Goal: Task Accomplishment & Management: Manage account settings

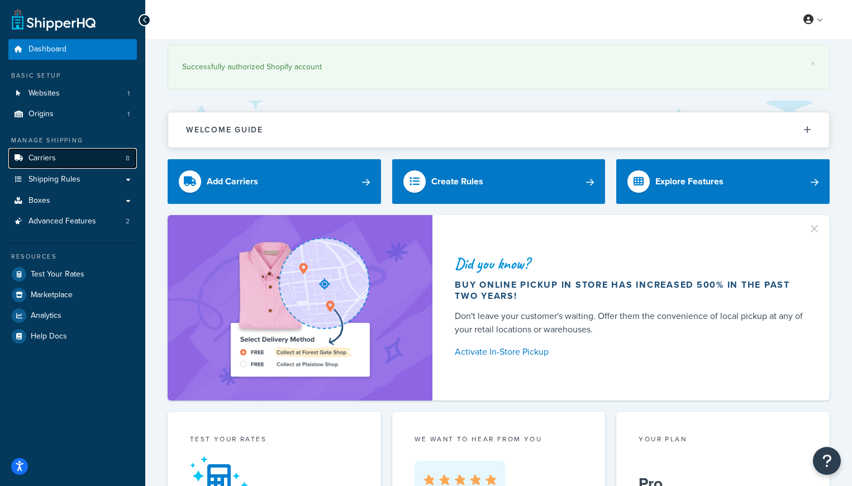
click at [53, 158] on span "Carriers" at bounding box center [41, 158] width 27 height 9
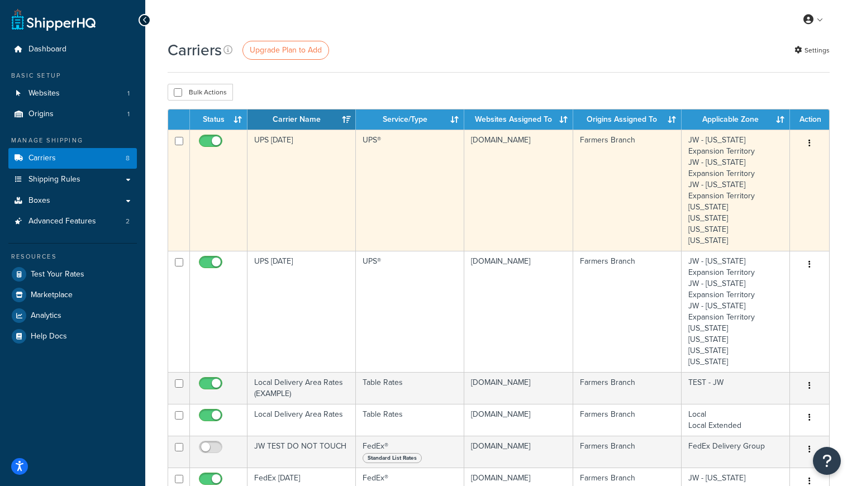
click at [810, 142] on icon "button" at bounding box center [810, 143] width 2 height 8
click at [749, 165] on link "Edit" at bounding box center [764, 166] width 88 height 23
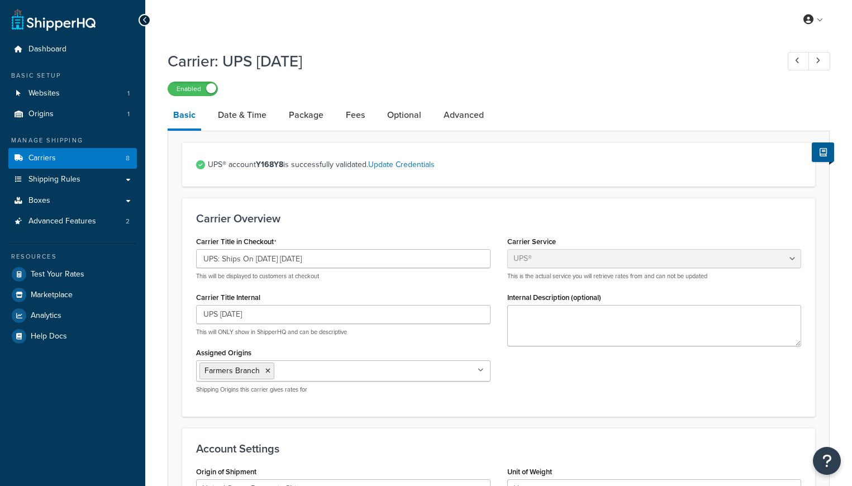
select select "ups"
click at [263, 259] on input "UPS: Ships On 09/30/2025 Tuesday" at bounding box center [343, 258] width 294 height 19
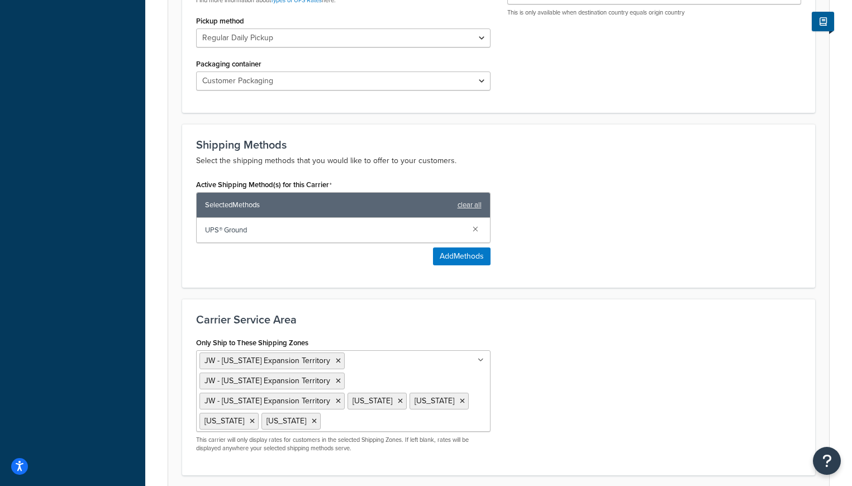
scroll to position [641, 0]
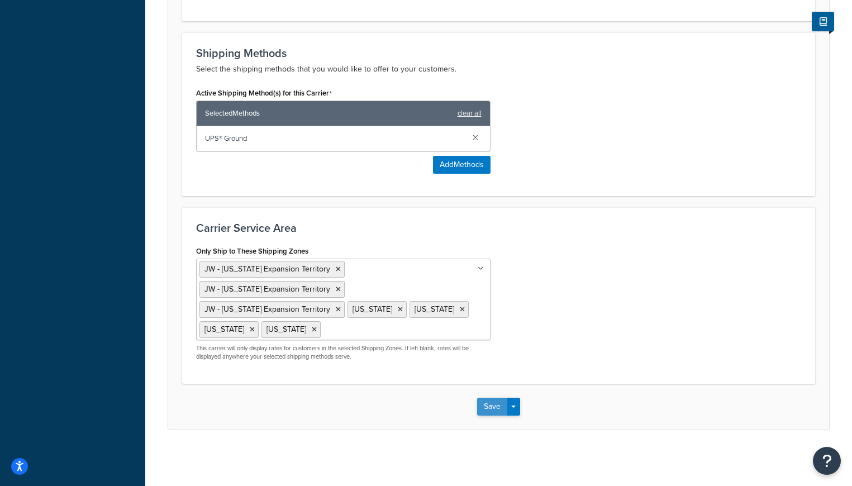
type input "UPS: Ships On 10/07/2025 Tuesday"
click at [489, 407] on button "Save" at bounding box center [492, 407] width 30 height 18
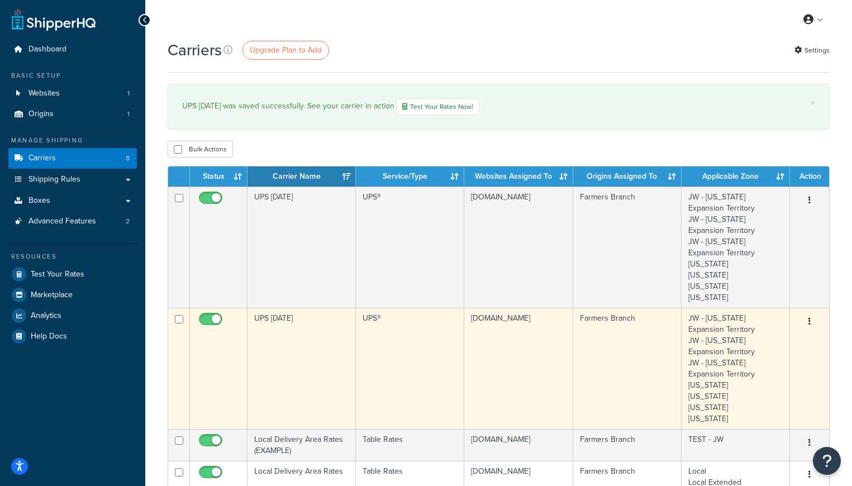
click at [808, 323] on button "button" at bounding box center [810, 322] width 16 height 18
click at [749, 346] on link "Edit" at bounding box center [764, 344] width 88 height 23
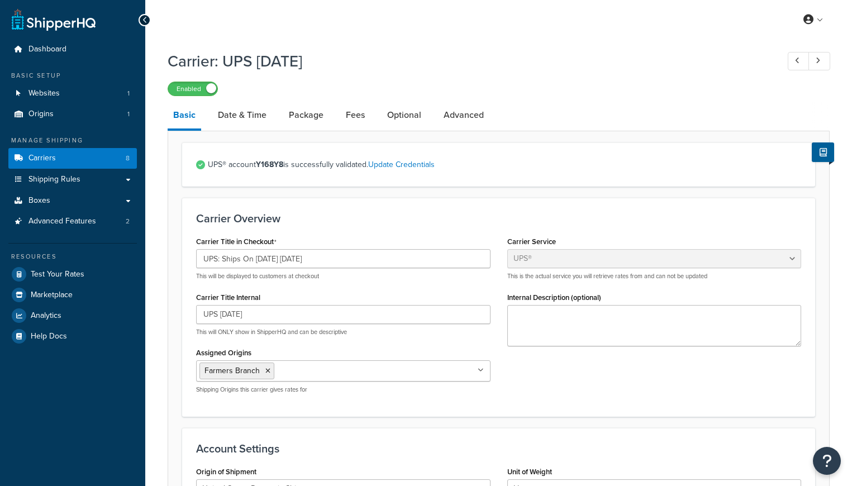
select select "ups"
click at [264, 261] on input "UPS: Ships On 09/29/2025 Monday" at bounding box center [343, 258] width 294 height 19
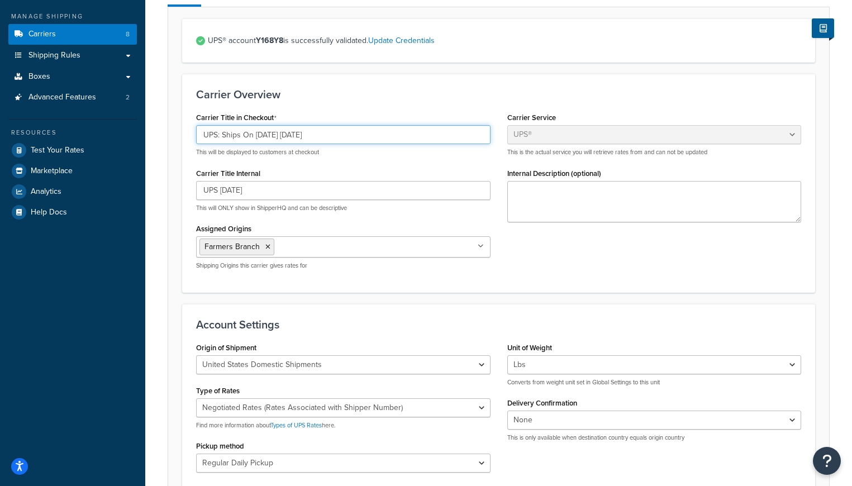
scroll to position [641, 0]
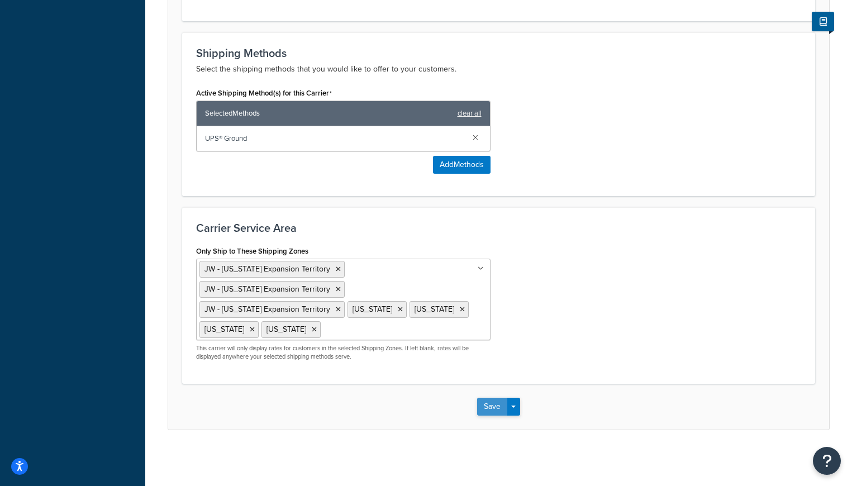
type input "UPS: Ships On 10/06/2025 Monday"
click at [489, 408] on button "Save" at bounding box center [492, 407] width 30 height 18
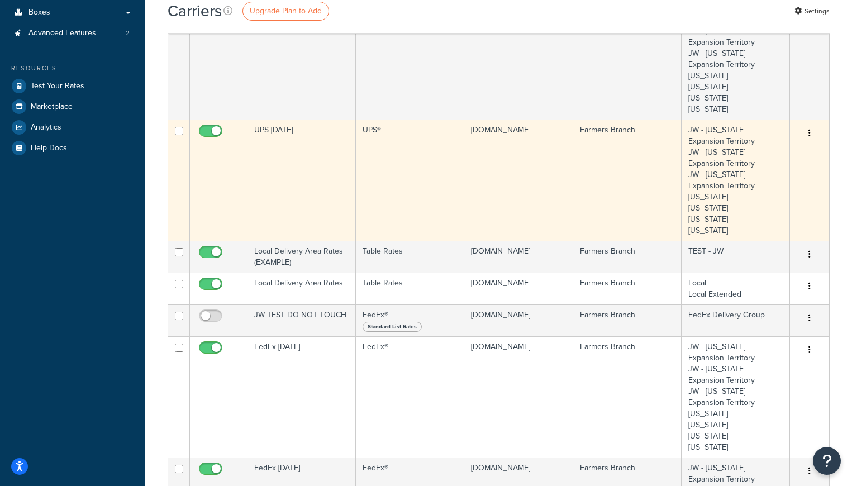
scroll to position [189, 0]
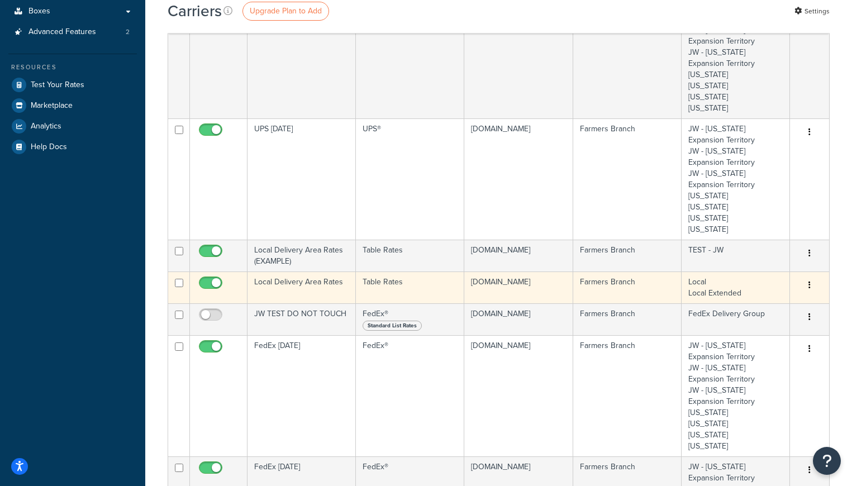
click at [811, 286] on button "button" at bounding box center [810, 286] width 16 height 18
click at [757, 308] on link "Edit" at bounding box center [764, 308] width 88 height 23
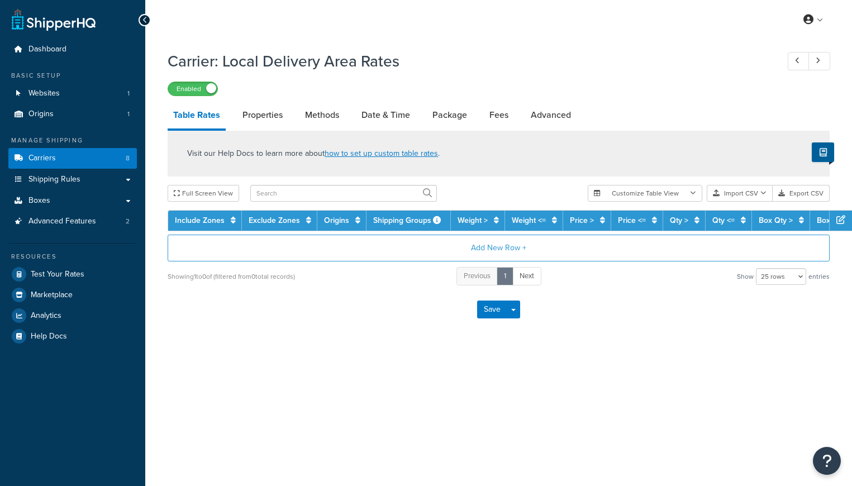
select select "25"
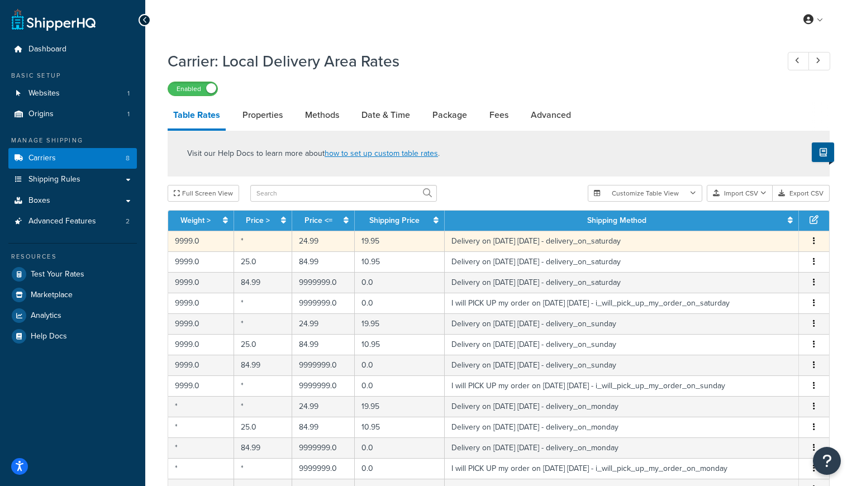
click at [814, 243] on icon "button" at bounding box center [814, 241] width 2 height 8
click at [741, 217] on div "Edit" at bounding box center [757, 219] width 79 height 23
select select "153761"
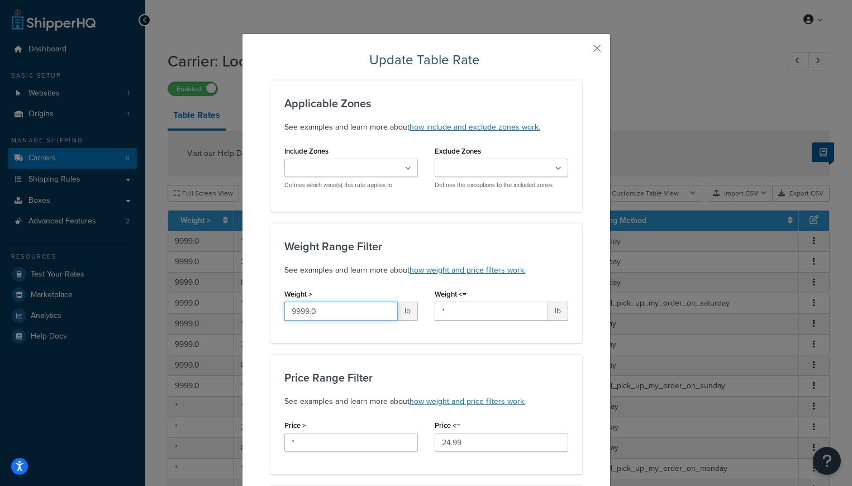
drag, startPoint x: 323, startPoint y: 313, endPoint x: 210, endPoint y: 303, distance: 113.9
click at [210, 303] on div "Update Table Rate Applicable Zones See examples and learn more about how includ…" at bounding box center [426, 243] width 852 height 486
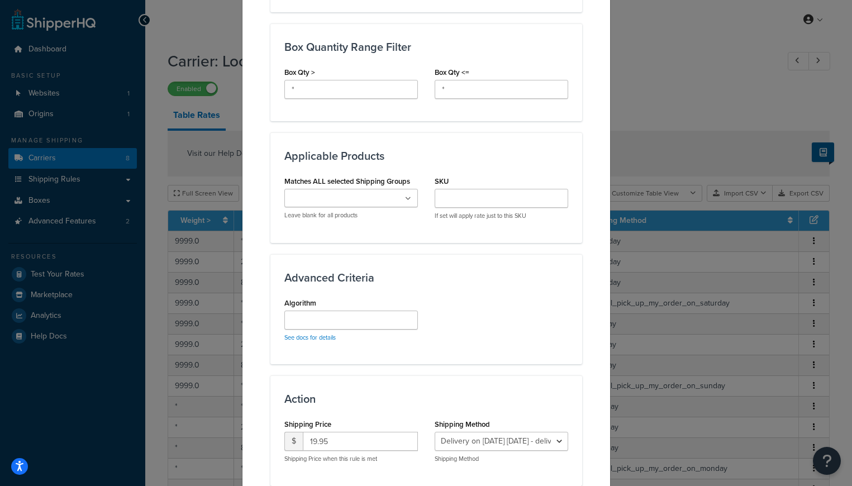
scroll to position [653, 0]
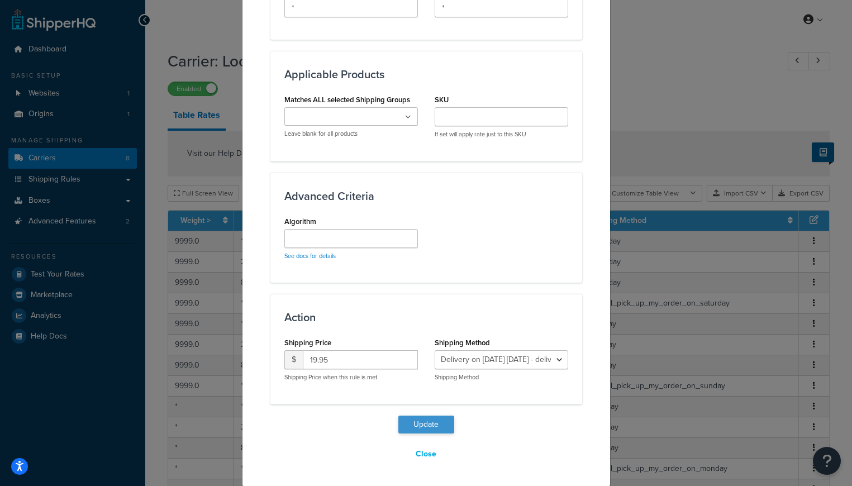
type input "*"
click at [421, 419] on button "Update" at bounding box center [426, 425] width 56 height 18
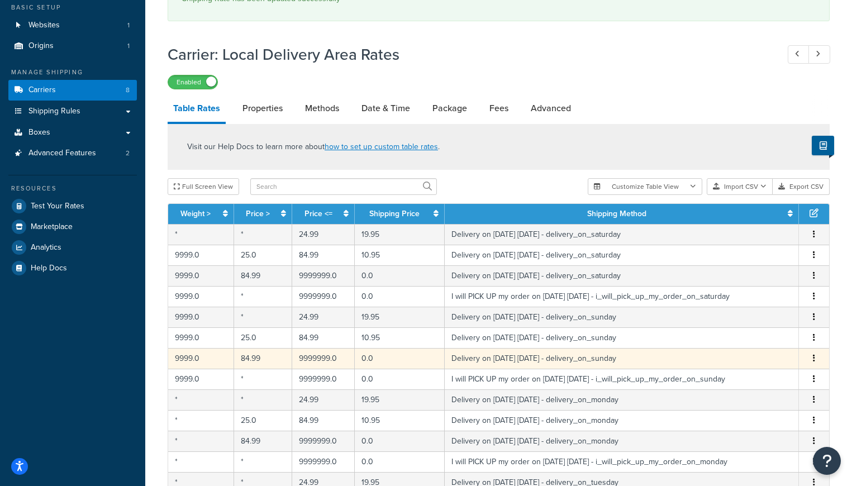
scroll to position [125, 0]
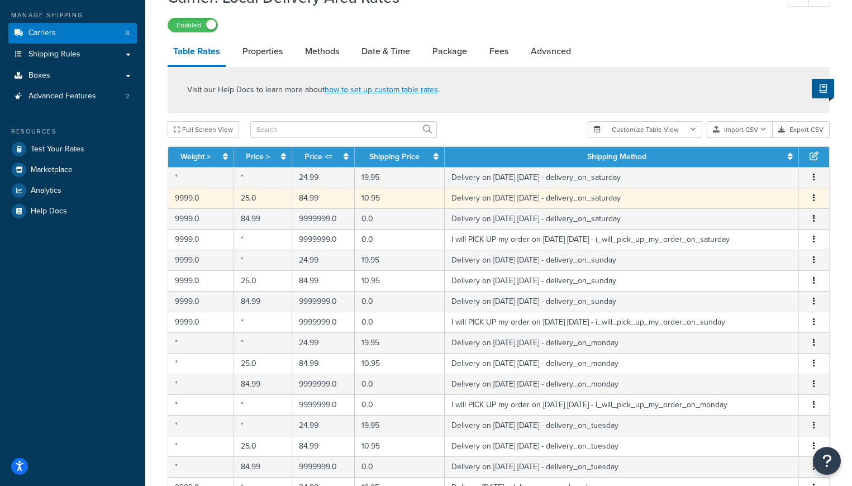
click at [813, 198] on icon "button" at bounding box center [814, 198] width 2 height 8
click at [743, 176] on div "Edit" at bounding box center [757, 176] width 79 height 23
select select "153761"
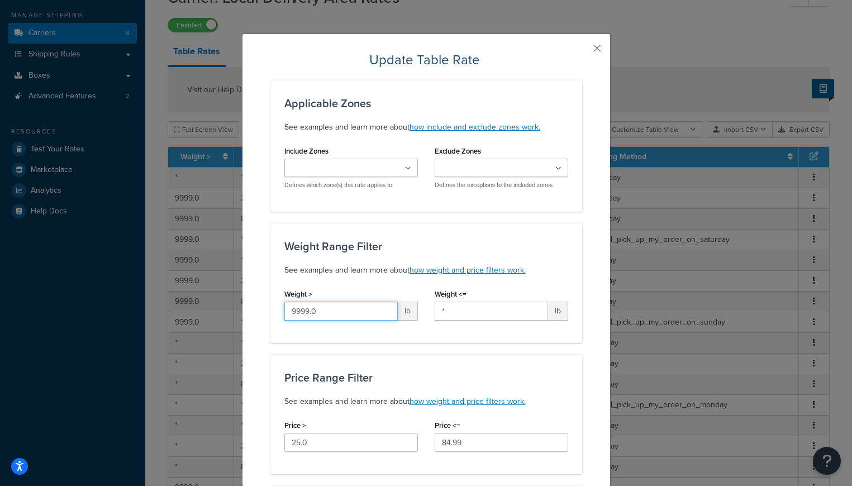
drag, startPoint x: 330, startPoint y: 316, endPoint x: 221, endPoint y: 297, distance: 111.1
click at [221, 297] on div "Update Table Rate Applicable Zones See examples and learn more about how includ…" at bounding box center [426, 243] width 852 height 486
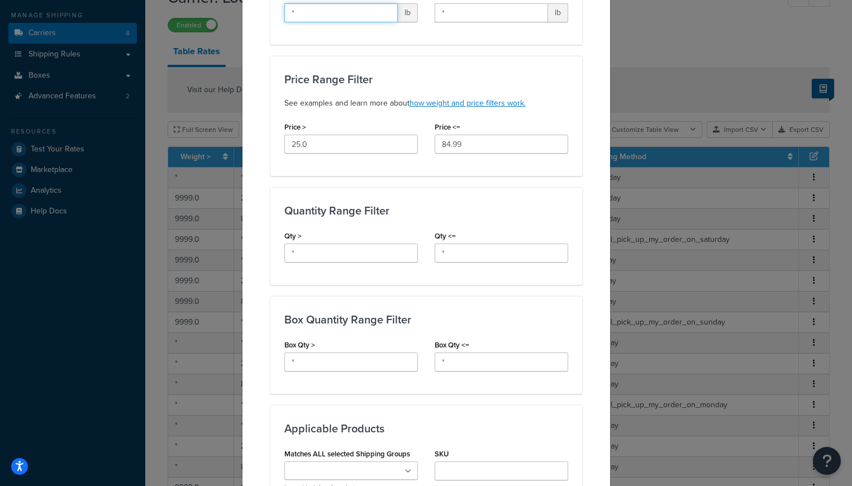
scroll to position [653, 0]
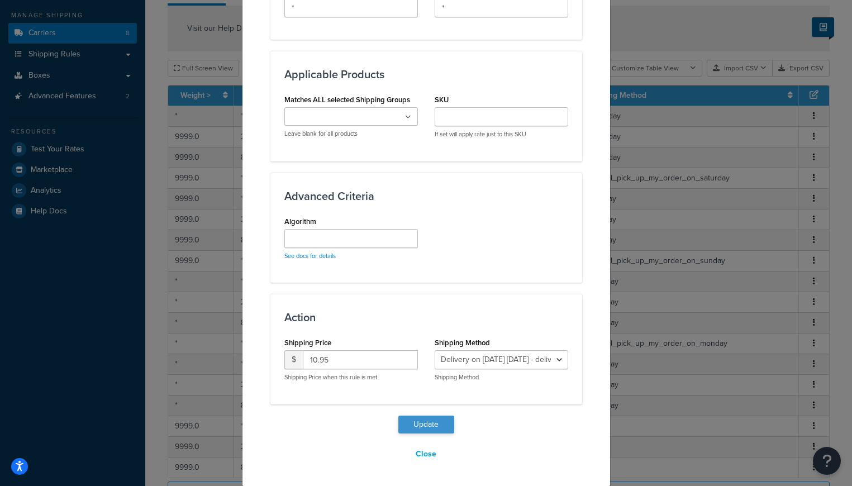
type input "*"
click at [422, 426] on button "Update" at bounding box center [426, 425] width 56 height 18
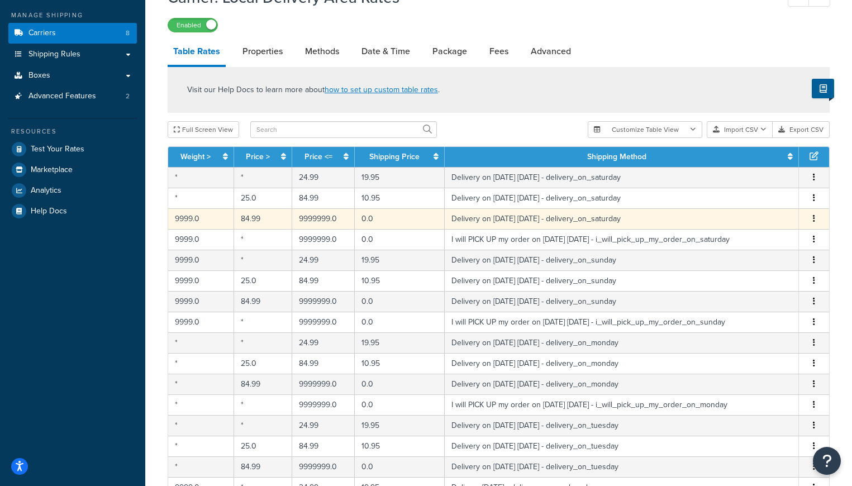
click at [813, 220] on icon "button" at bounding box center [814, 219] width 2 height 8
click at [749, 193] on div "Edit" at bounding box center [757, 197] width 79 height 23
select select "153761"
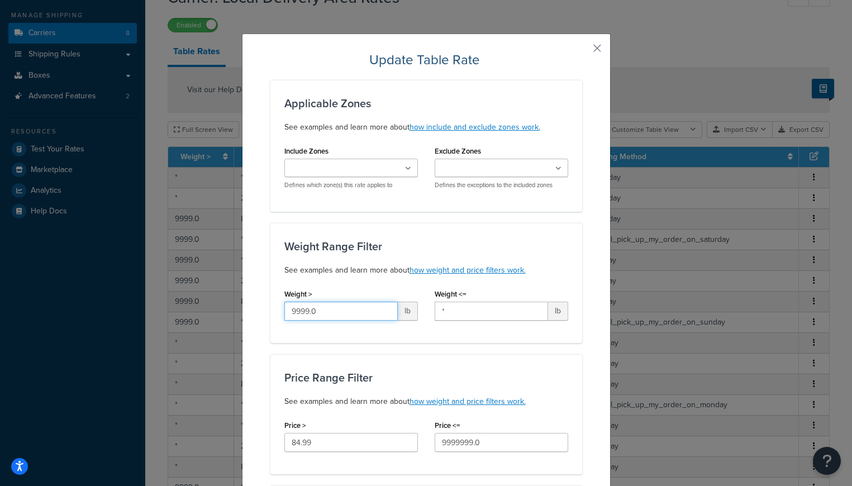
drag, startPoint x: 321, startPoint y: 310, endPoint x: 189, endPoint y: 302, distance: 132.7
click at [189, 302] on div "Update Table Rate Applicable Zones See examples and learn more about how includ…" at bounding box center [426, 243] width 852 height 486
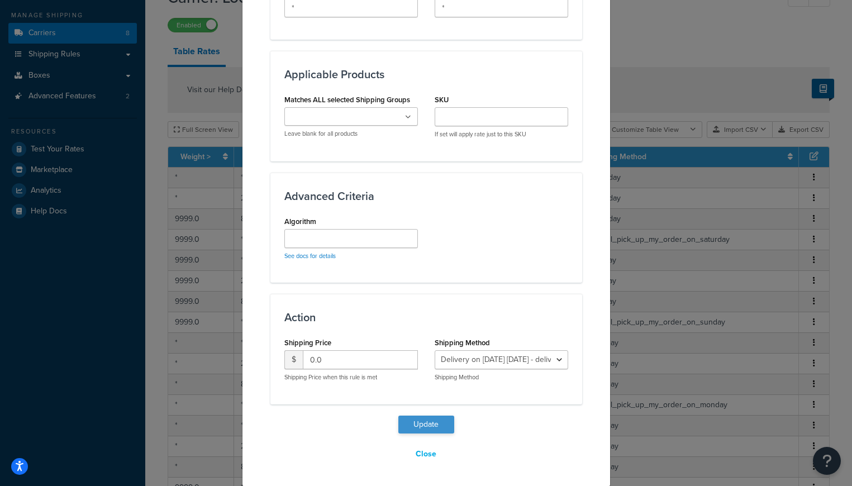
type input "*"
click at [418, 422] on button "Update" at bounding box center [426, 425] width 56 height 18
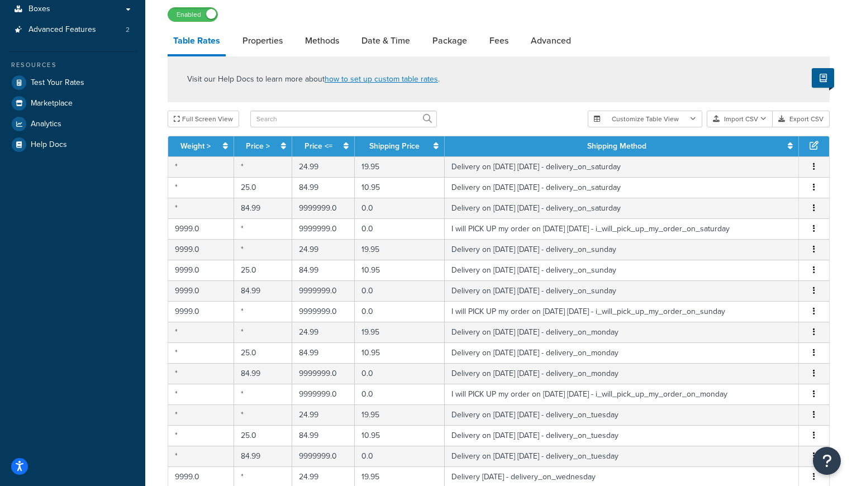
scroll to position [191, 0]
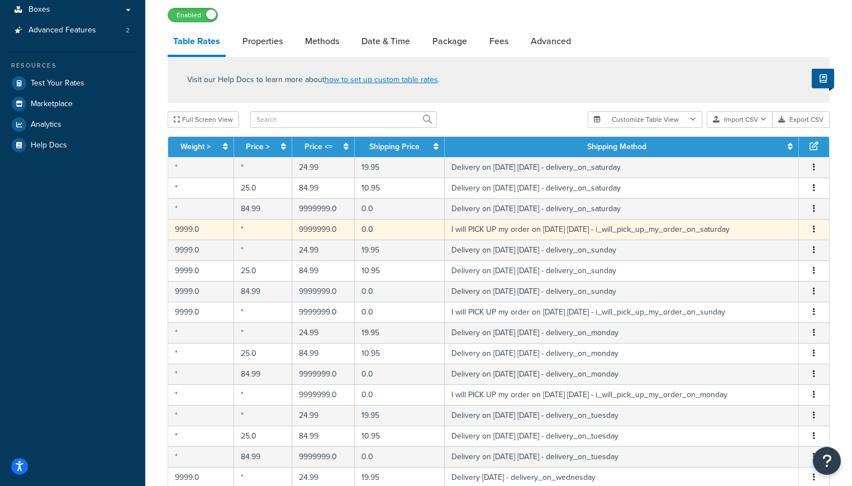
click at [816, 230] on button "button" at bounding box center [814, 230] width 9 height 12
click at [745, 203] on div "Edit" at bounding box center [757, 208] width 79 height 23
select select "153762"
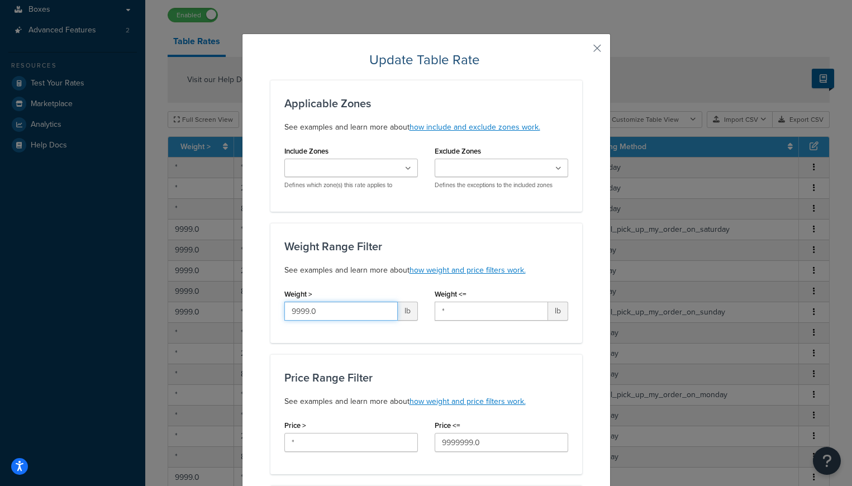
drag, startPoint x: 324, startPoint y: 315, endPoint x: 220, endPoint y: 289, distance: 107.2
click at [220, 289] on div "Update Table Rate Applicable Zones See examples and learn more about how includ…" at bounding box center [426, 243] width 852 height 486
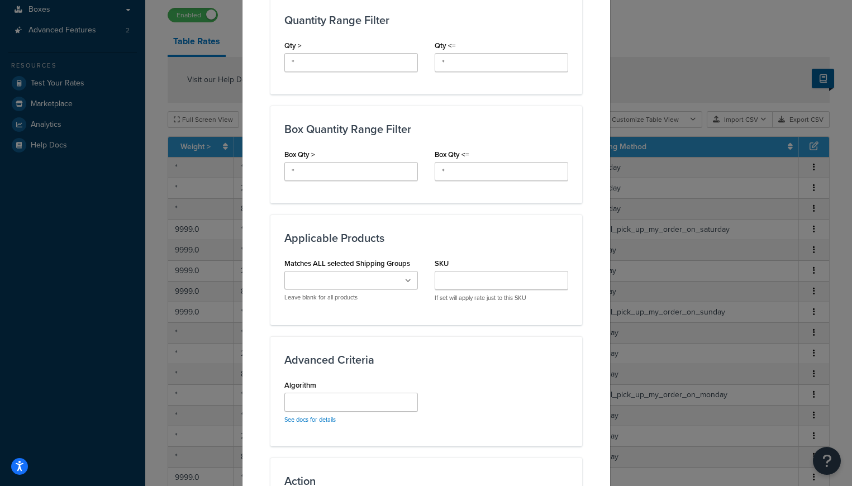
scroll to position [653, 0]
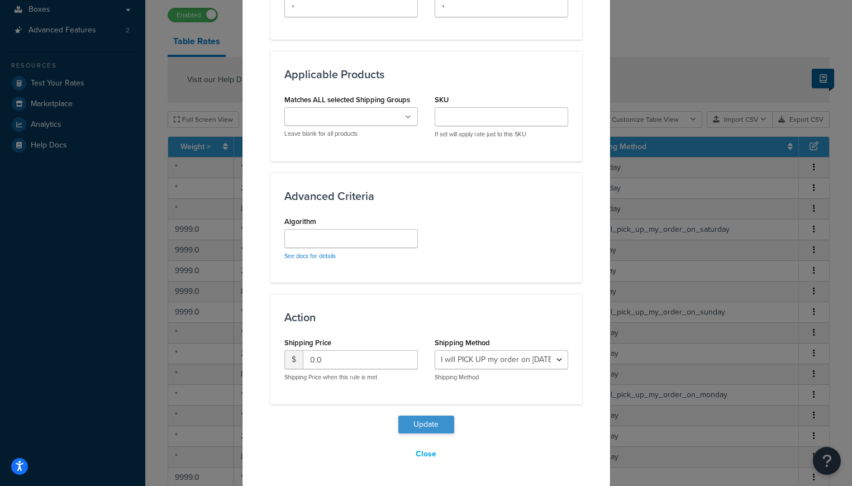
type input "*"
click at [420, 426] on button "Update" at bounding box center [426, 425] width 56 height 18
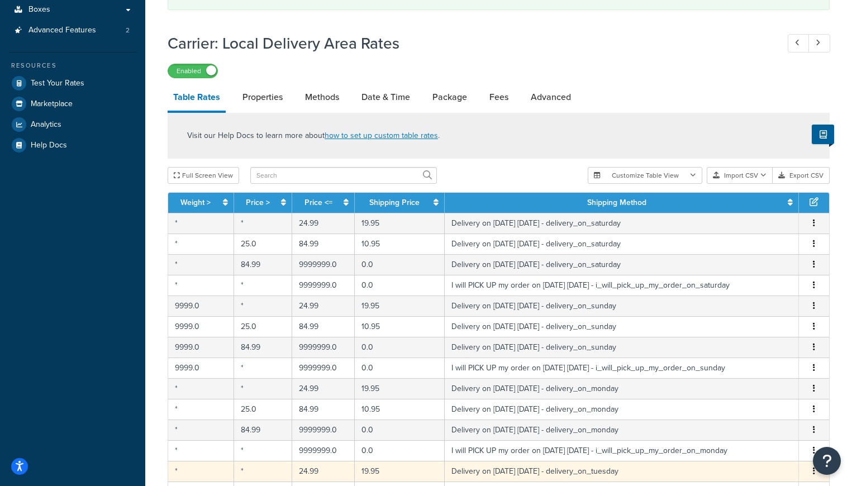
scroll to position [230, 0]
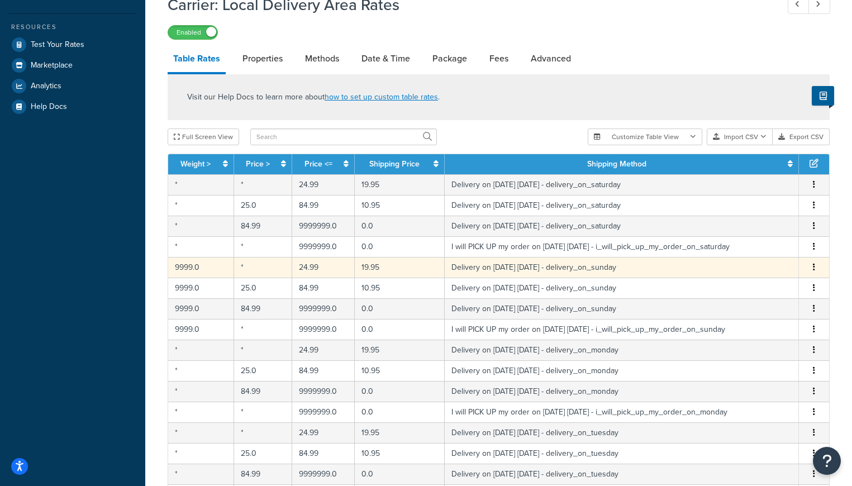
click at [815, 267] on button "button" at bounding box center [814, 267] width 9 height 12
click at [749, 247] on div "Edit" at bounding box center [757, 246] width 79 height 23
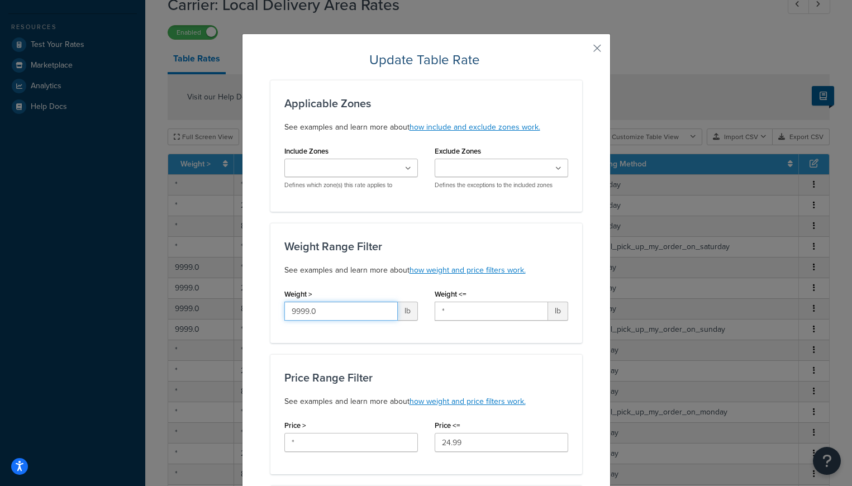
drag, startPoint x: 332, startPoint y: 314, endPoint x: 163, endPoint y: 288, distance: 170.8
click at [163, 289] on div "Update Table Rate Applicable Zones See examples and learn more about how includ…" at bounding box center [426, 243] width 852 height 486
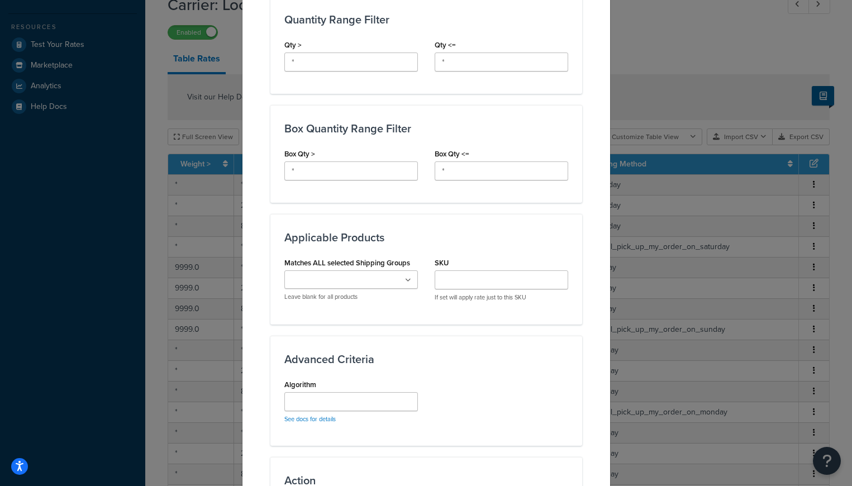
scroll to position [653, 0]
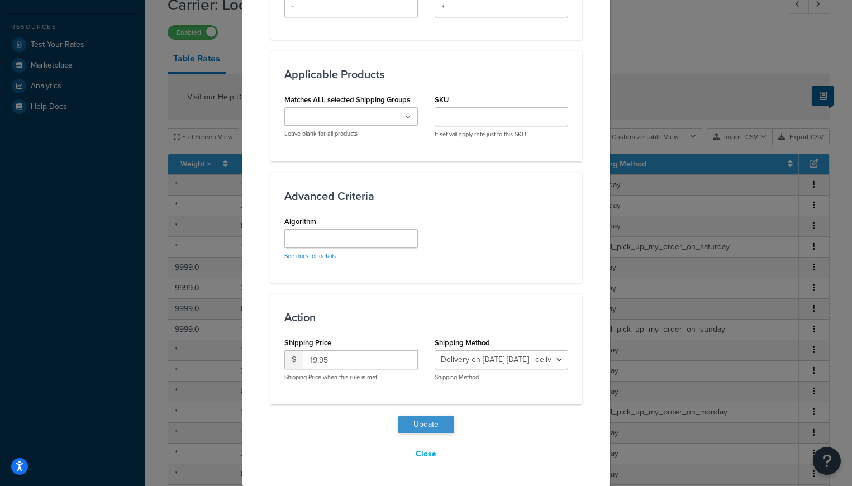
type input "*"
click at [425, 426] on button "Update" at bounding box center [426, 425] width 56 height 18
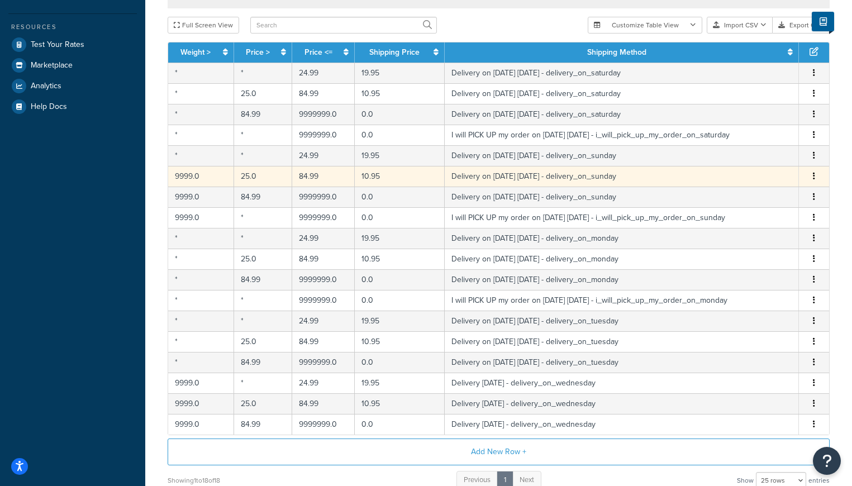
click at [813, 177] on icon "button" at bounding box center [814, 176] width 2 height 8
click at [741, 155] on div "Edit" at bounding box center [757, 155] width 79 height 23
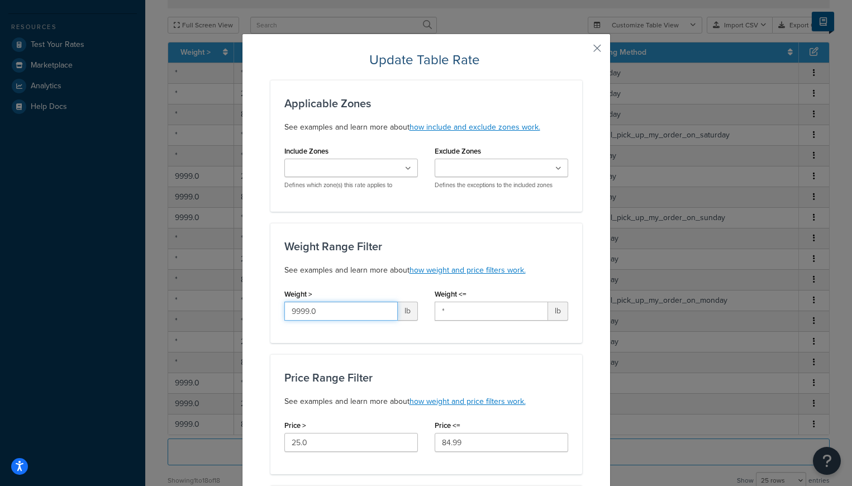
drag, startPoint x: 324, startPoint y: 315, endPoint x: 189, endPoint y: 298, distance: 135.7
click at [189, 298] on div "Update Table Rate Applicable Zones See examples and learn more about how includ…" at bounding box center [426, 243] width 852 height 486
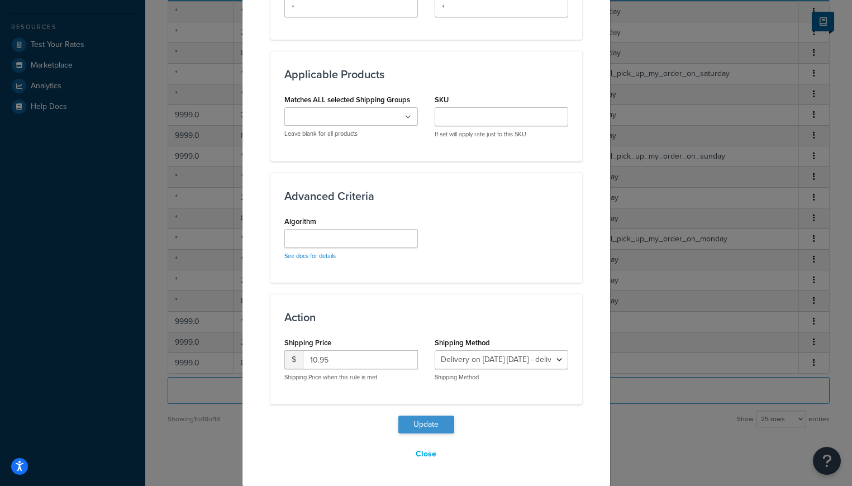
type input "*"
click at [426, 420] on button "Update" at bounding box center [426, 425] width 56 height 18
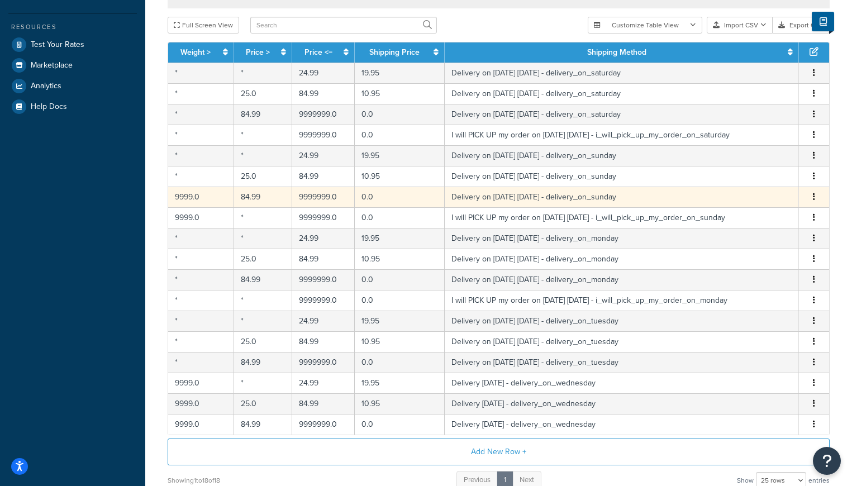
click at [813, 196] on icon "button" at bounding box center [814, 197] width 2 height 8
click at [744, 173] on div "Edit" at bounding box center [757, 175] width 79 height 23
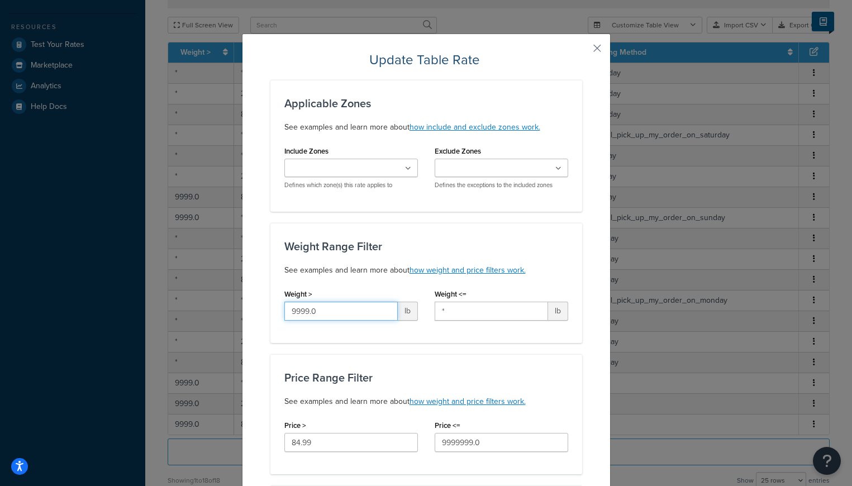
drag, startPoint x: 336, startPoint y: 308, endPoint x: 167, endPoint y: 294, distance: 169.9
click at [167, 297] on div "Update Table Rate Applicable Zones See examples and learn more about how includ…" at bounding box center [426, 243] width 852 height 486
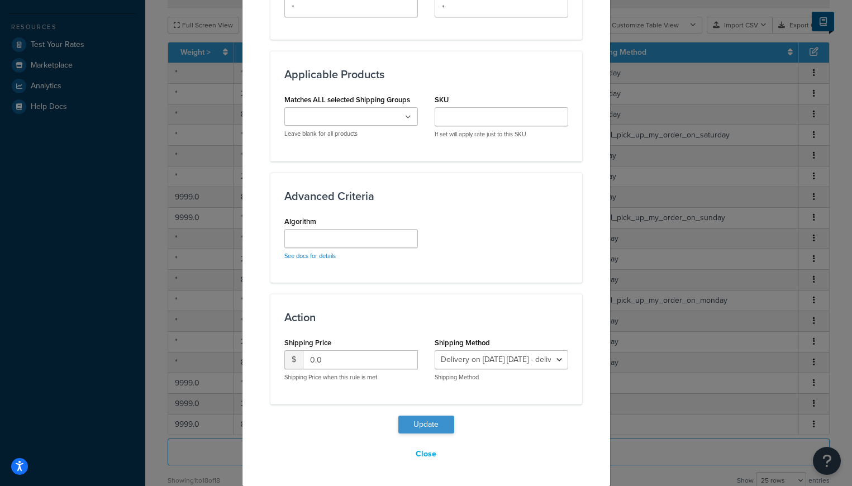
type input "*"
click at [426, 424] on button "Update" at bounding box center [426, 425] width 56 height 18
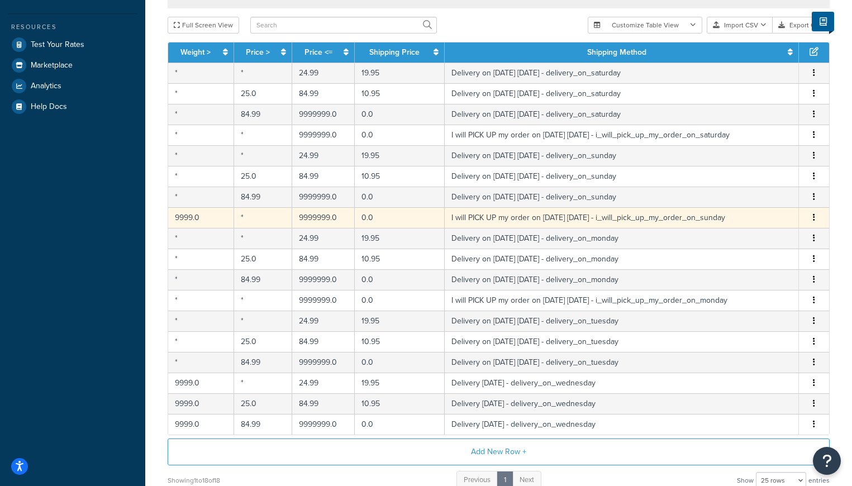
click at [813, 217] on icon "button" at bounding box center [814, 217] width 2 height 8
click at [740, 194] on div "Edit" at bounding box center [757, 196] width 79 height 23
select select "141008"
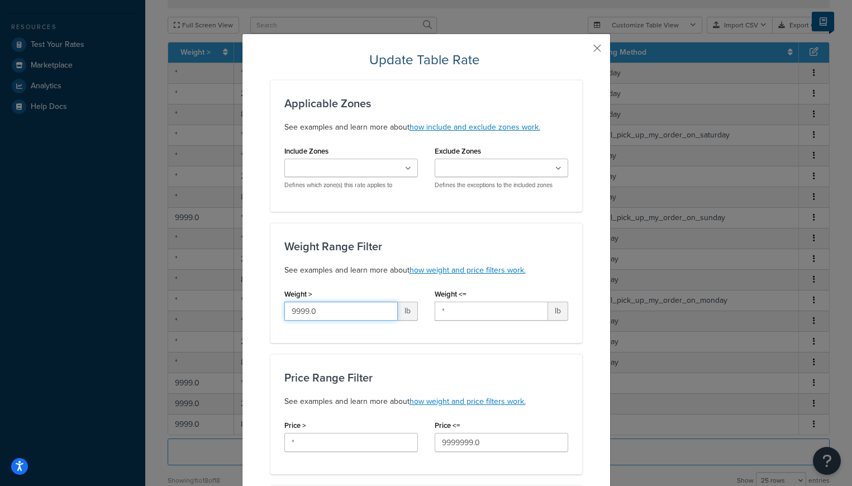
drag, startPoint x: 331, startPoint y: 316, endPoint x: 186, endPoint y: 287, distance: 148.8
click at [186, 288] on div "Update Table Rate Applicable Zones See examples and learn more about how includ…" at bounding box center [426, 243] width 852 height 486
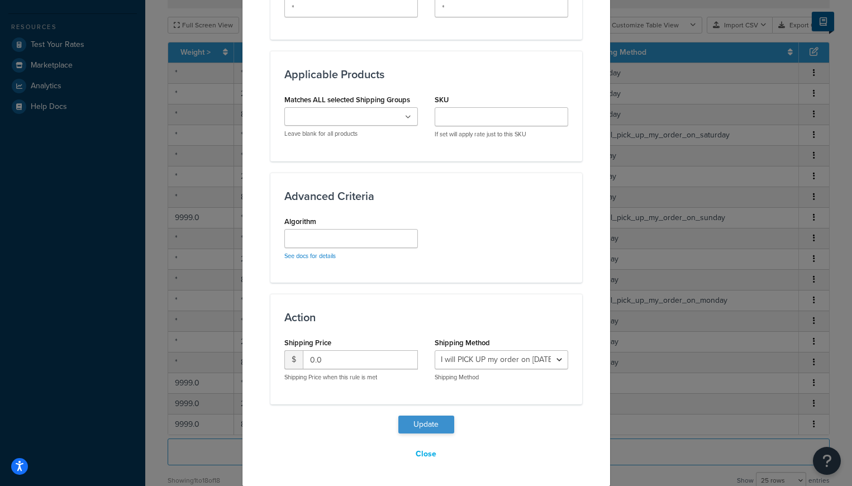
type input "*"
click at [424, 424] on button "Update" at bounding box center [426, 425] width 56 height 18
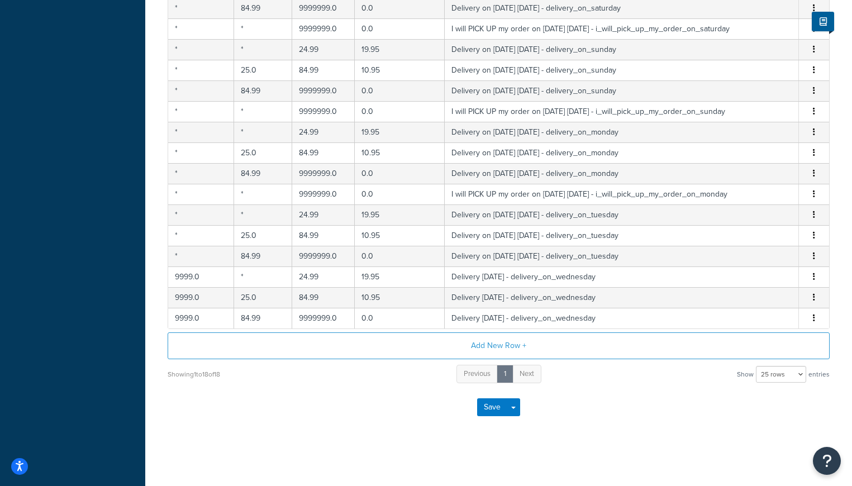
scroll to position [392, 0]
click at [489, 409] on button "Save" at bounding box center [492, 407] width 30 height 18
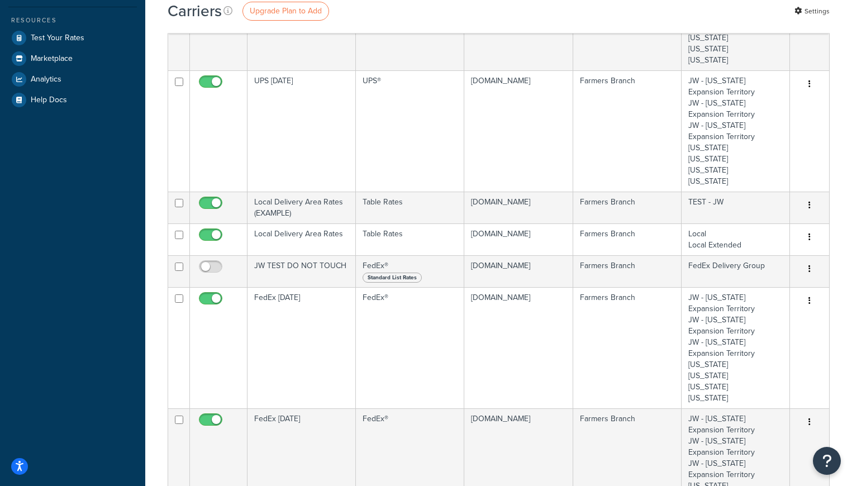
scroll to position [240, 0]
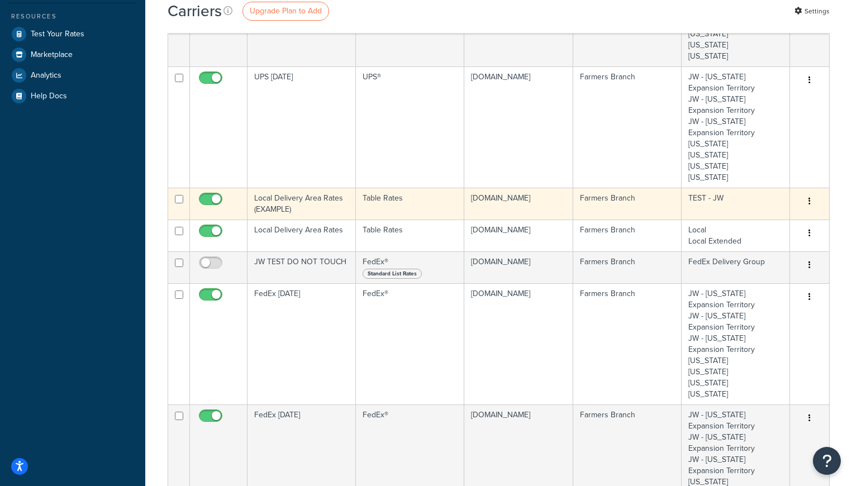
click at [809, 202] on icon "button" at bounding box center [810, 201] width 2 height 8
click at [748, 222] on link "Edit" at bounding box center [764, 224] width 88 height 23
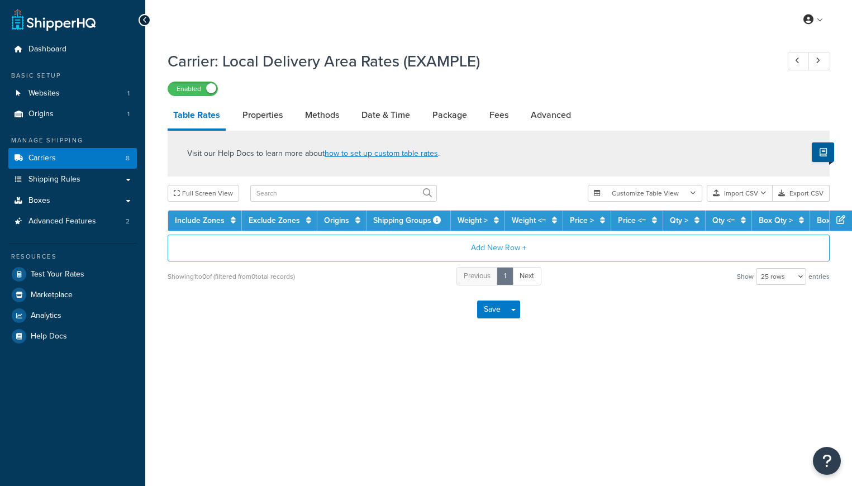
select select "25"
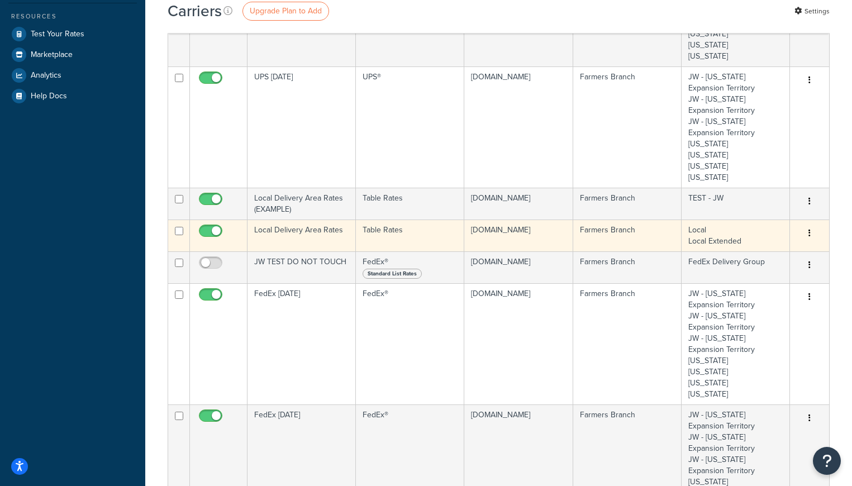
click at [809, 232] on icon "button" at bounding box center [810, 233] width 2 height 8
click at [754, 254] on link "Edit" at bounding box center [764, 256] width 88 height 23
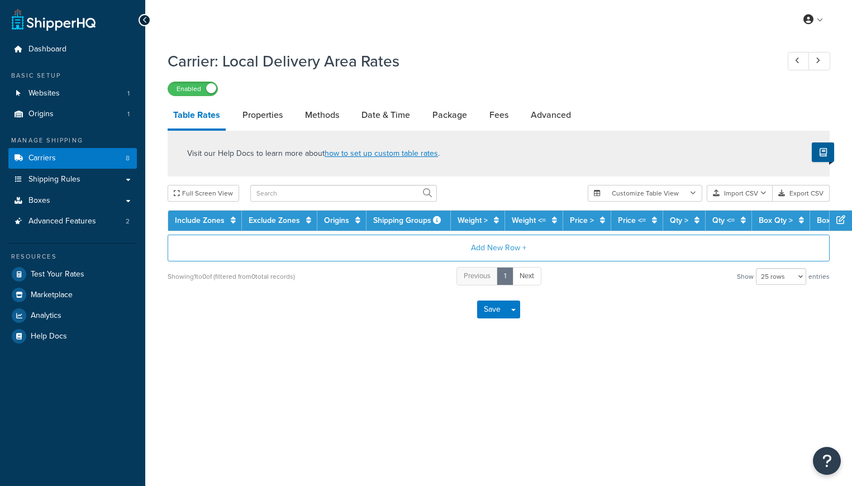
select select "25"
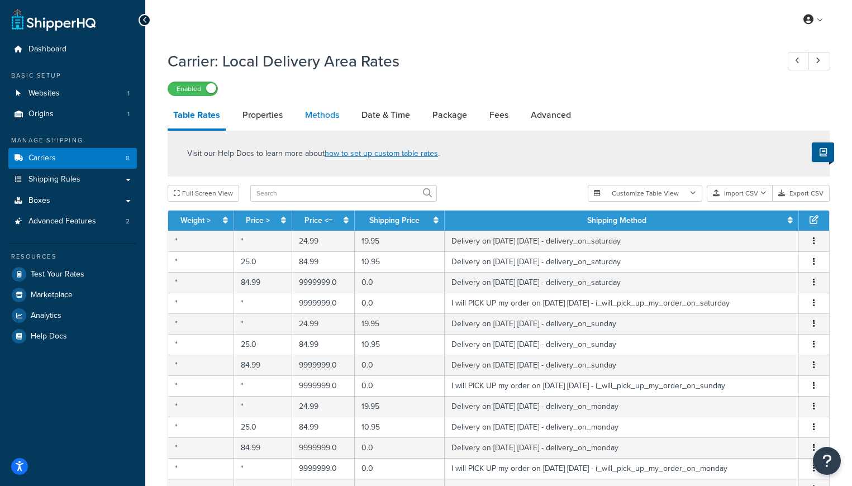
click at [327, 116] on link "Methods" at bounding box center [321, 115] width 45 height 27
select select "25"
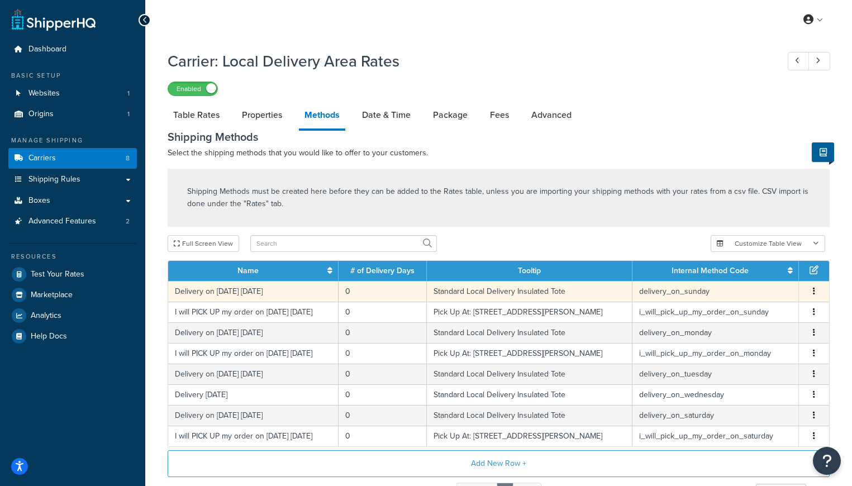
click at [814, 294] on icon "button" at bounding box center [814, 291] width 2 height 8
click at [748, 280] on div "Edit" at bounding box center [757, 281] width 79 height 23
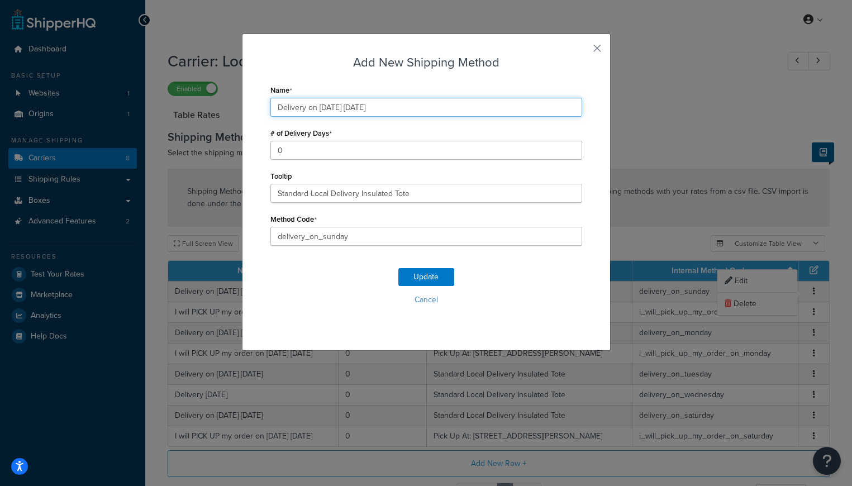
click at [327, 107] on input "Delivery on 09/28/2025 Sunday" at bounding box center [426, 107] width 312 height 19
type input "Delivery on 10/05/2025 Sunday"
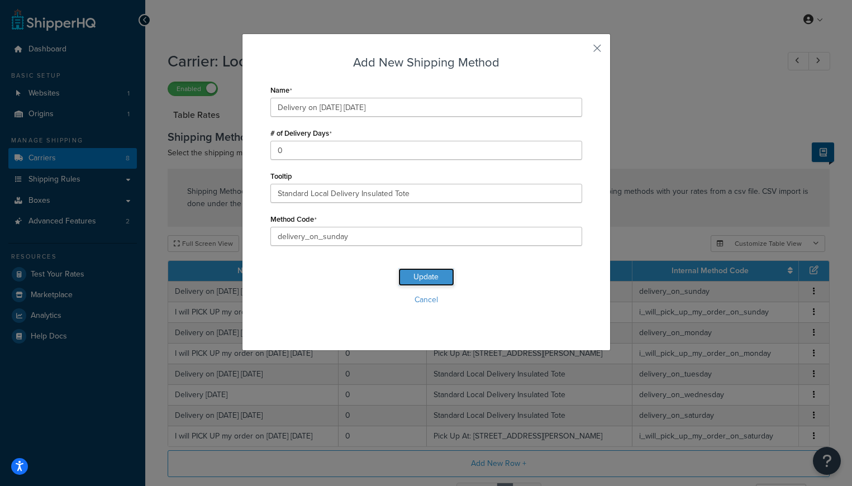
click at [420, 274] on button "Update" at bounding box center [426, 277] width 56 height 18
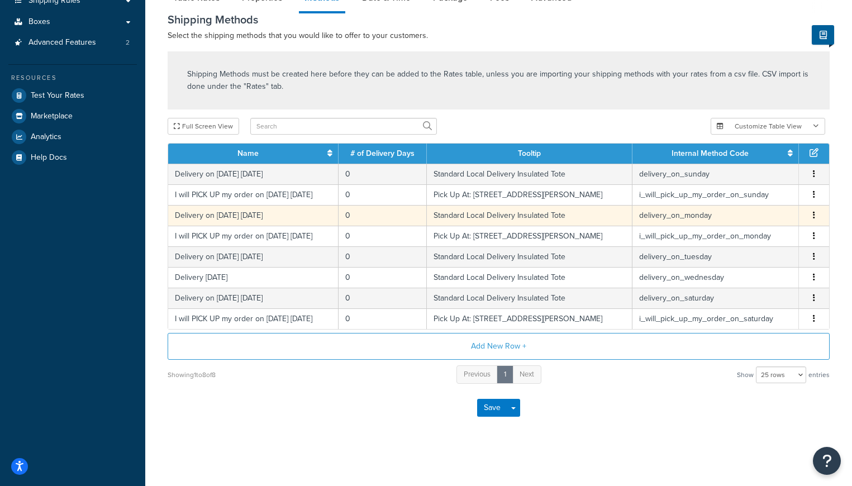
scroll to position [180, 0]
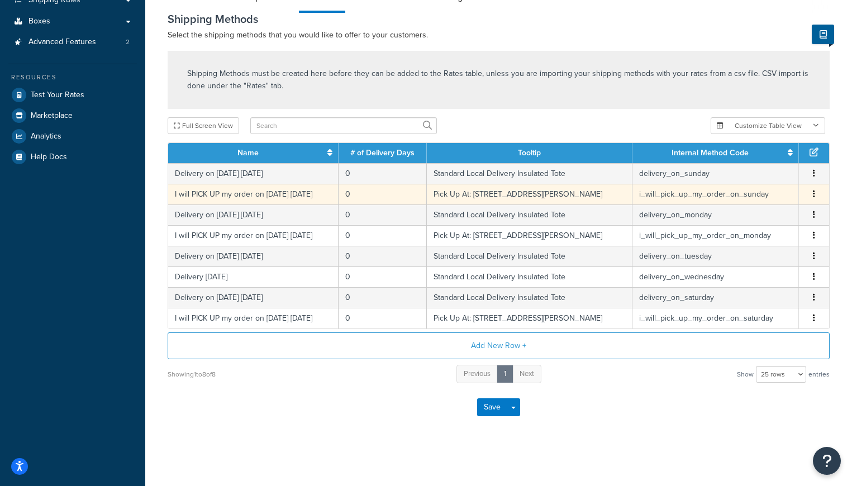
click at [815, 192] on button "button" at bounding box center [814, 194] width 9 height 12
click at [743, 180] on div "Edit" at bounding box center [757, 183] width 79 height 23
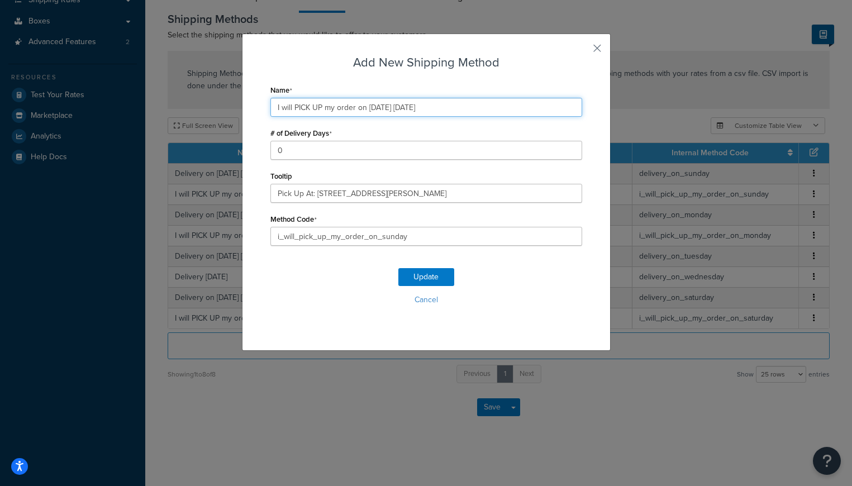
click at [377, 110] on input "I will PICK UP my order on 09/28/2025 Sunday" at bounding box center [426, 107] width 312 height 19
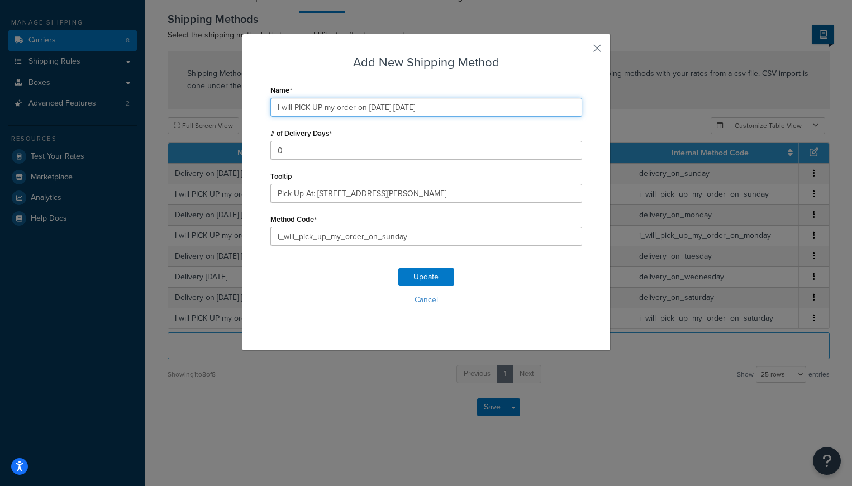
scroll to position [118, 0]
type input "I will PICK UP my order on 10/05/2025 Sunday"
click at [430, 280] on button "Update" at bounding box center [426, 277] width 56 height 18
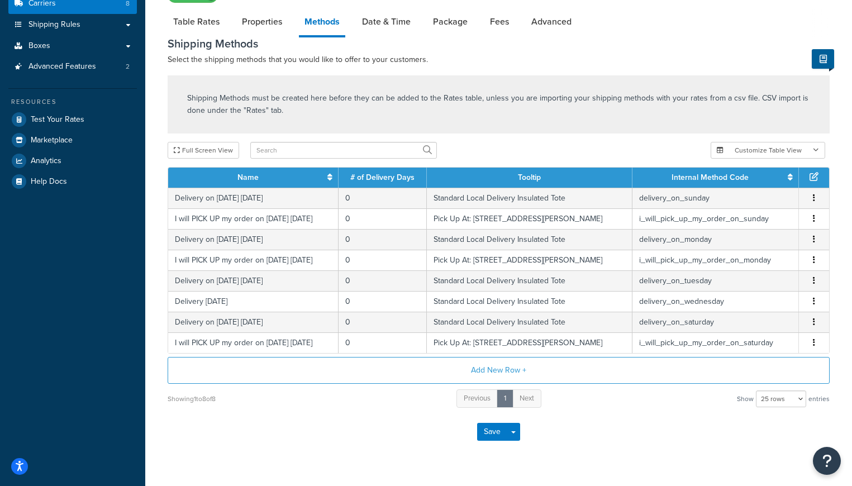
scroll to position [155, 0]
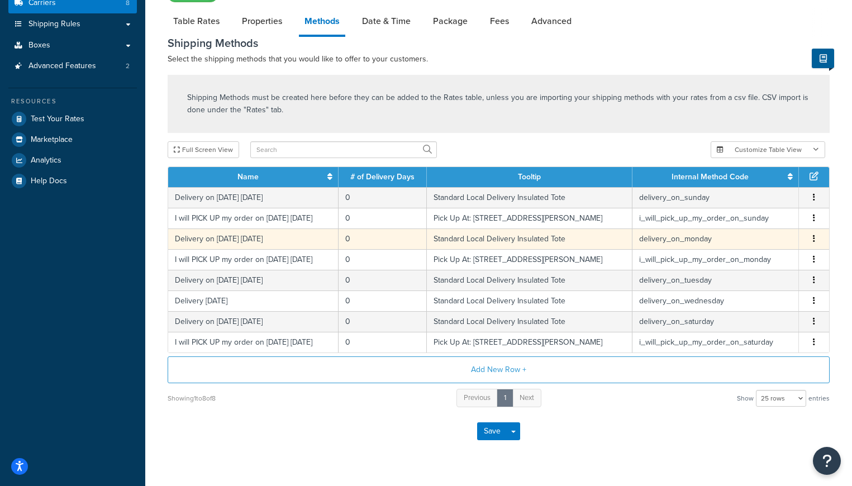
click at [816, 237] on button "button" at bounding box center [814, 239] width 9 height 12
click at [741, 225] on div "Edit" at bounding box center [757, 228] width 79 height 23
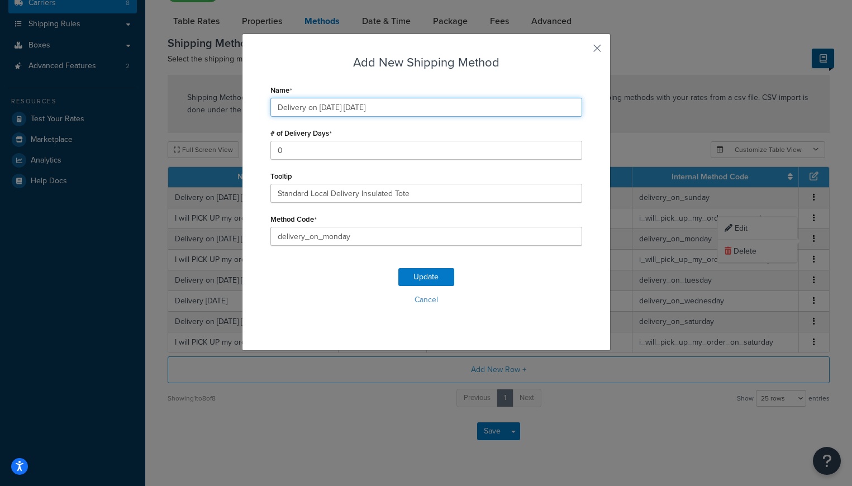
click at [326, 107] on input "Delivery on 09/29/2025 Monday" at bounding box center [426, 107] width 312 height 19
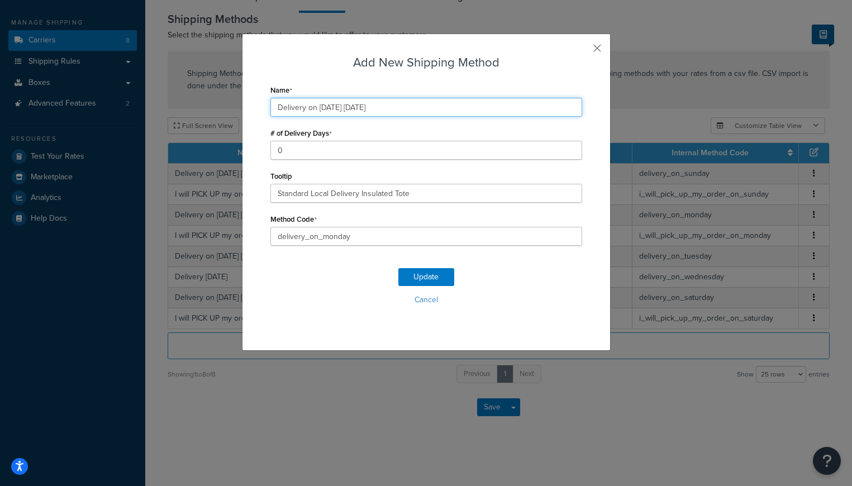
click at [400, 112] on input "Delivery on 10/29/2025 Monday" at bounding box center [426, 107] width 312 height 19
type input "Delivery on 10/06/2025 Monday"
click at [426, 275] on button "Update" at bounding box center [426, 277] width 56 height 18
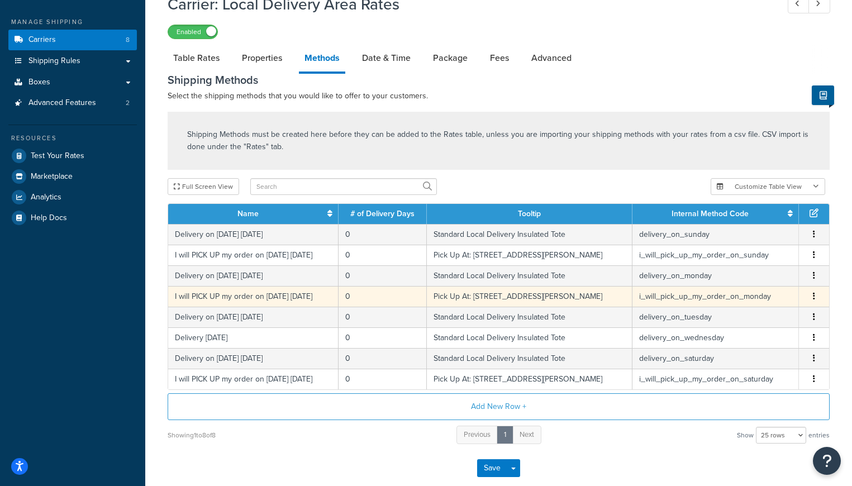
click at [814, 294] on icon "button" at bounding box center [814, 296] width 2 height 8
click at [742, 283] on div "Edit" at bounding box center [757, 286] width 79 height 23
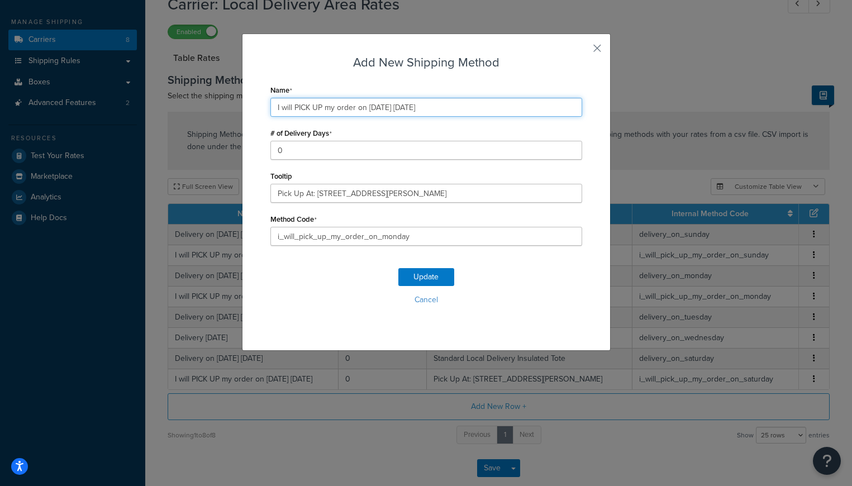
click at [375, 109] on input "I will PICK UP my order on 09/29/2025 Monday" at bounding box center [426, 107] width 312 height 19
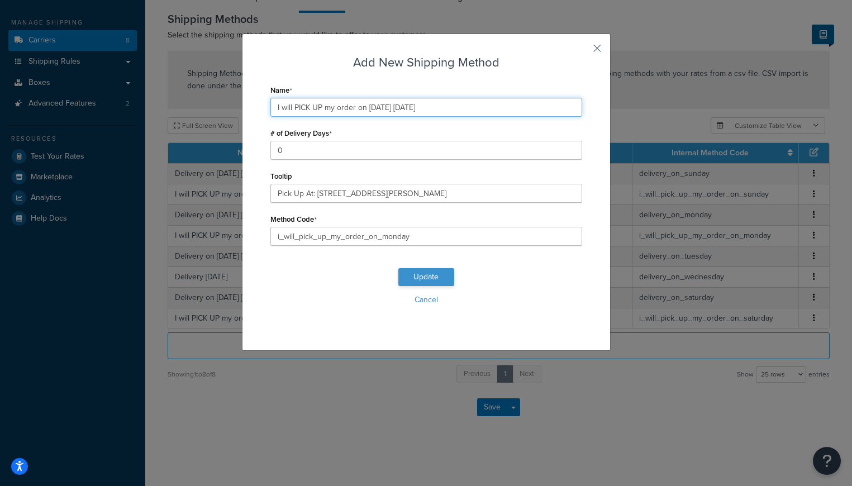
type input "I will PICK UP my order on 10/06/2025 Monday"
click at [425, 277] on button "Update" at bounding box center [426, 277] width 56 height 18
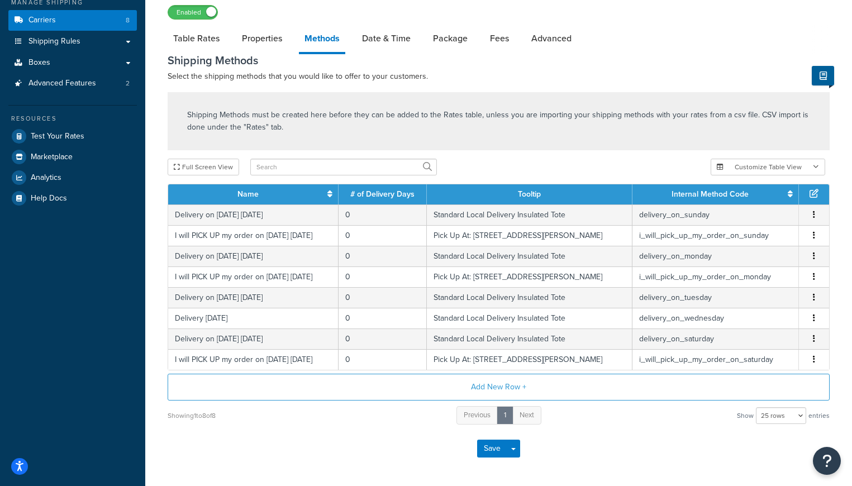
scroll to position [148, 0]
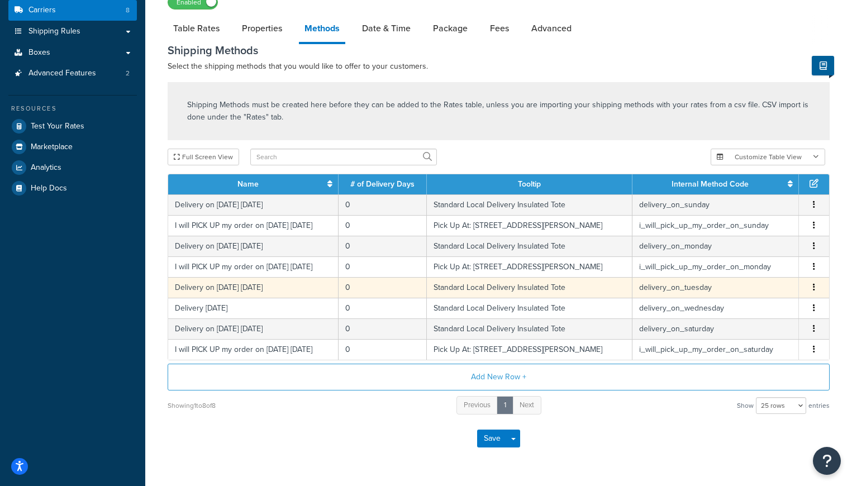
click at [816, 287] on button "button" at bounding box center [814, 288] width 9 height 12
click at [754, 278] on div "Edit" at bounding box center [757, 277] width 79 height 23
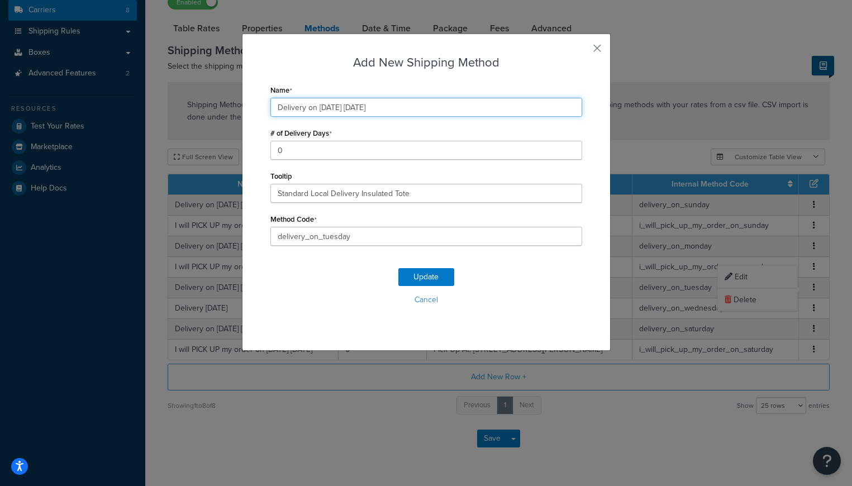
click at [326, 108] on input "Delivery on 09/30/2025 Tuesday" at bounding box center [426, 107] width 312 height 19
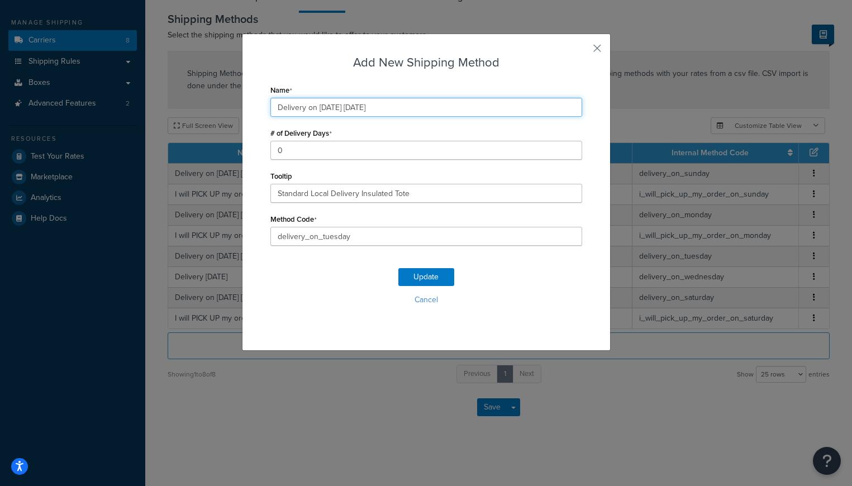
scroll to position [118, 0]
type input "Delivery on 10/07/2025 Tuesday"
click at [418, 282] on button "Update" at bounding box center [426, 277] width 56 height 18
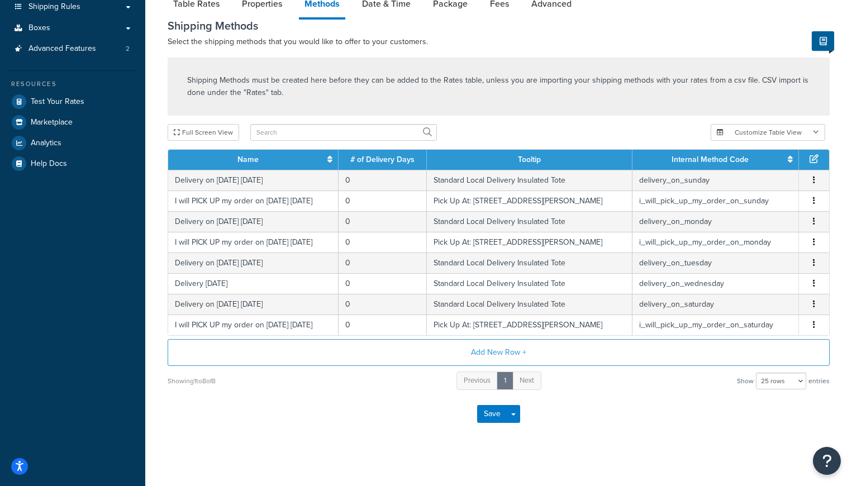
scroll to position [180, 0]
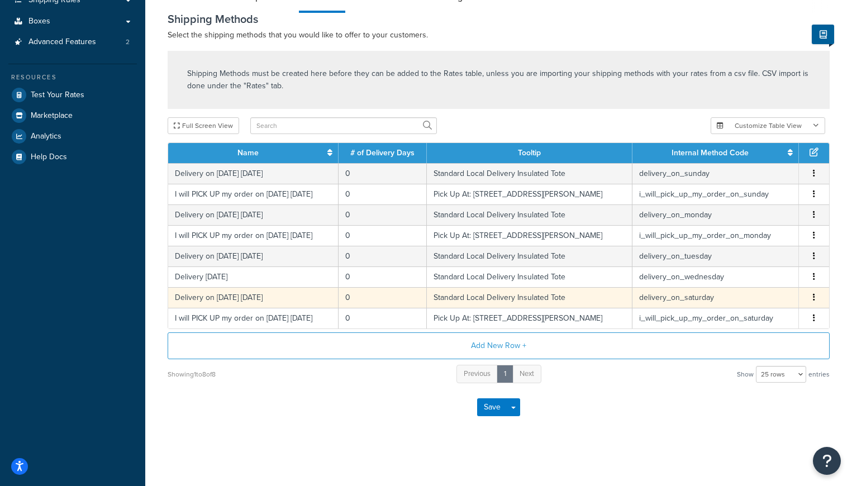
click at [814, 298] on icon "button" at bounding box center [814, 297] width 2 height 8
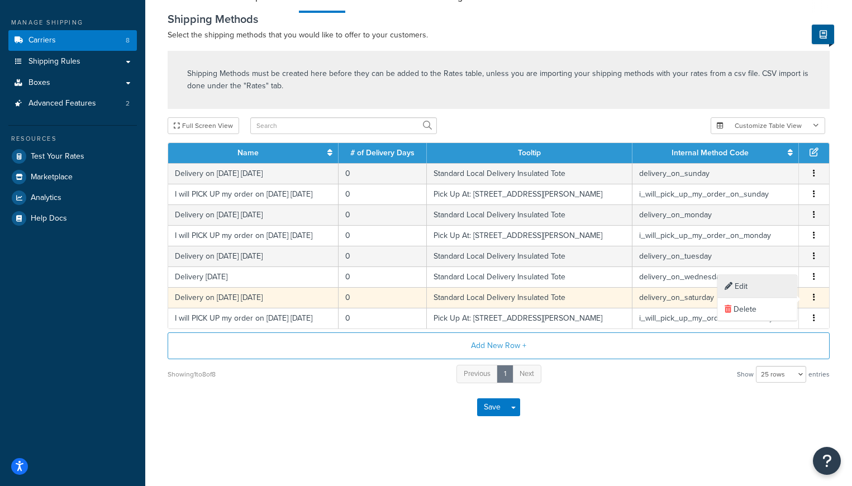
click at [743, 287] on div "Edit" at bounding box center [757, 286] width 79 height 23
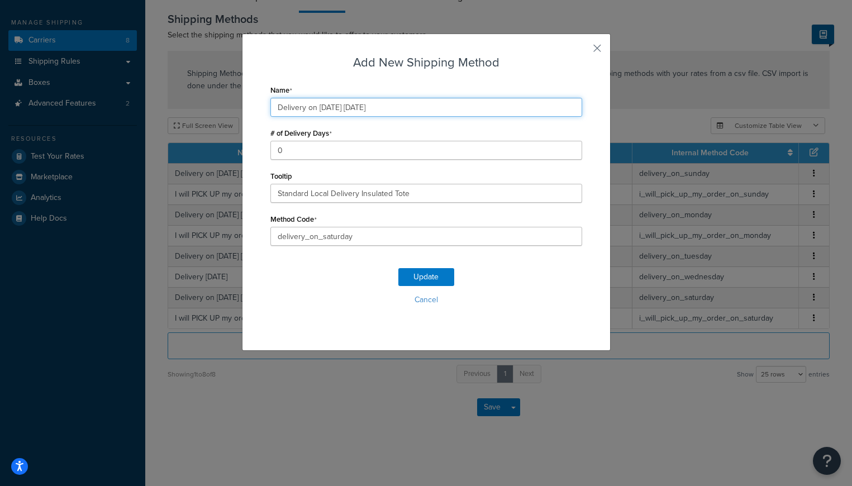
click at [327, 107] on input "Delivery on 09/27/2025 Saturday" at bounding box center [426, 107] width 312 height 19
type input "Delivery on 10/04/2025 Saturday"
click at [416, 274] on button "Update" at bounding box center [426, 277] width 56 height 18
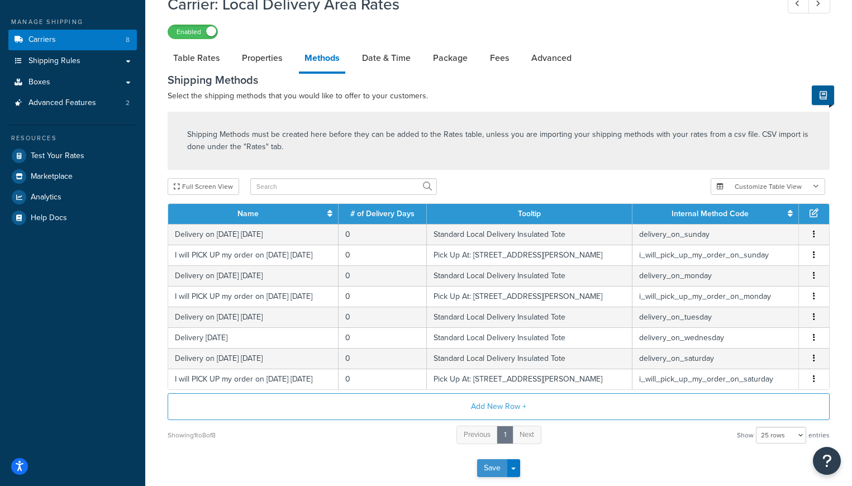
click at [489, 453] on div "Save Save Dropdown Save and Edit" at bounding box center [499, 468] width 662 height 46
click at [491, 470] on button "Save" at bounding box center [492, 468] width 30 height 18
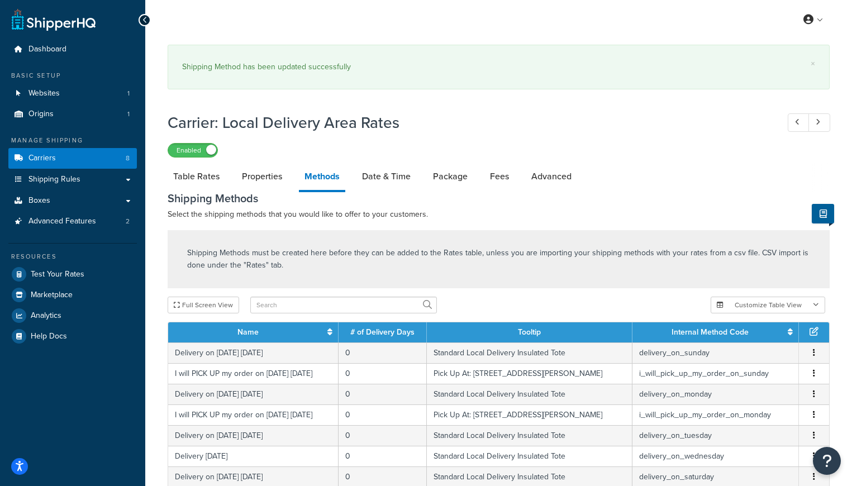
scroll to position [72, 0]
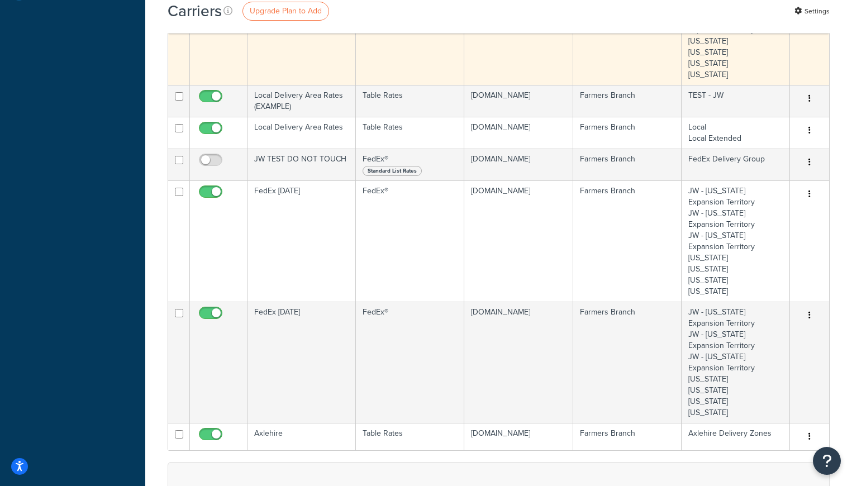
scroll to position [342, 0]
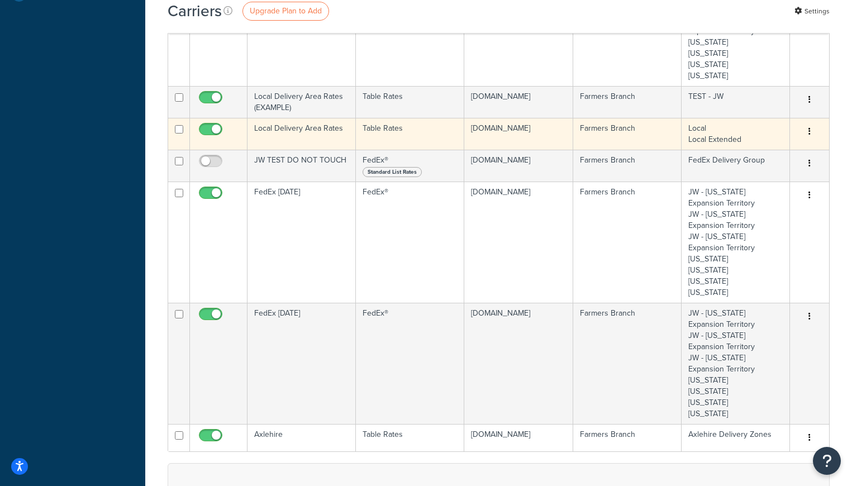
click at [812, 132] on button "button" at bounding box center [810, 132] width 16 height 18
click at [748, 153] on link "Edit" at bounding box center [764, 154] width 88 height 23
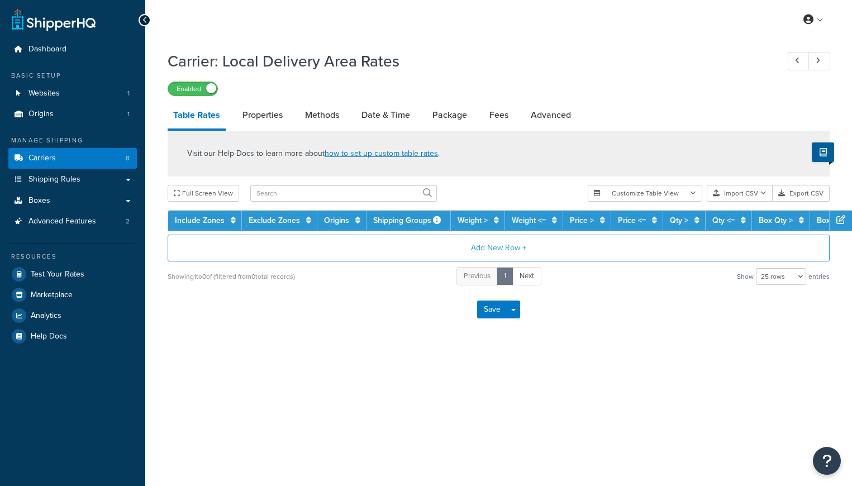
select select "25"
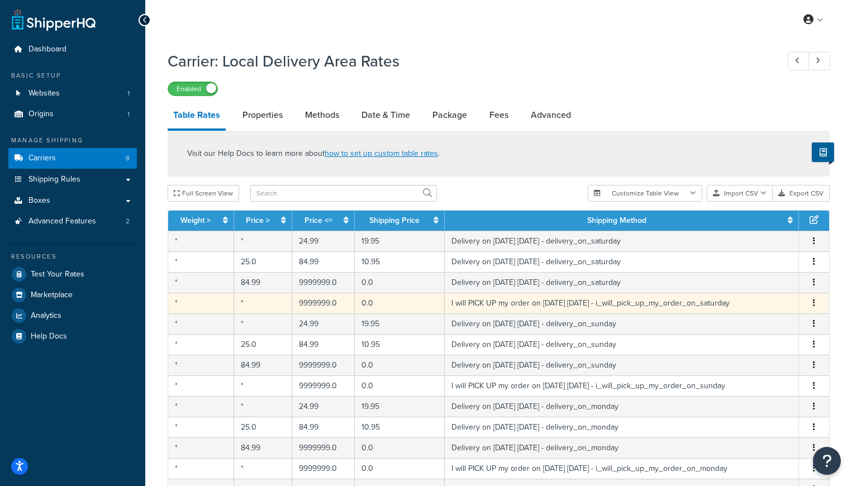
click at [814, 303] on icon "button" at bounding box center [814, 303] width 2 height 8
click at [742, 280] on div "Edit" at bounding box center [757, 281] width 79 height 23
select select "153762"
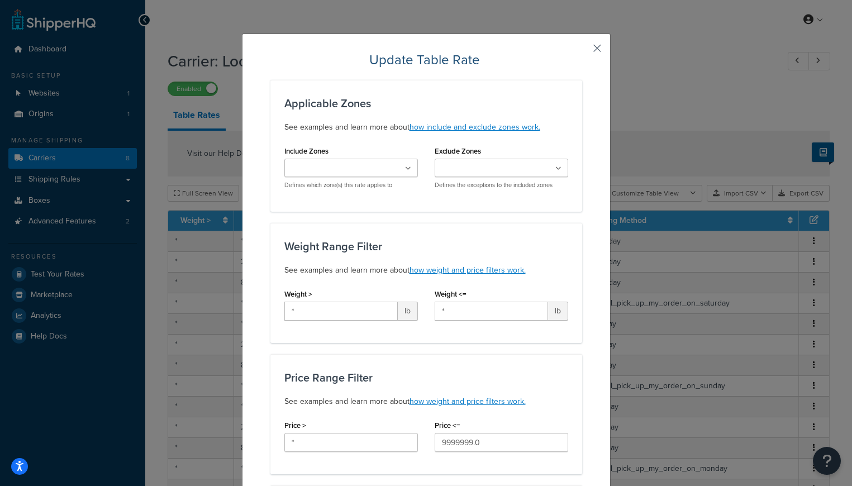
click at [582, 51] on button "button" at bounding box center [580, 52] width 3 height 3
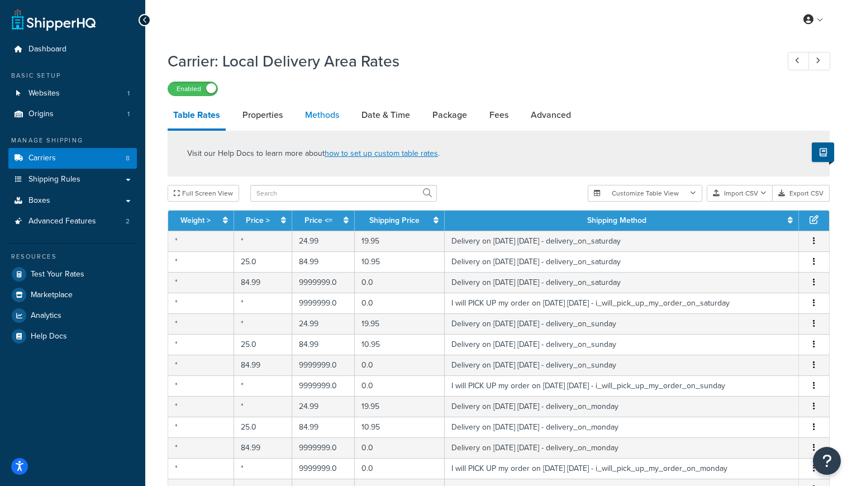
click at [328, 114] on link "Methods" at bounding box center [321, 115] width 45 height 27
select select "25"
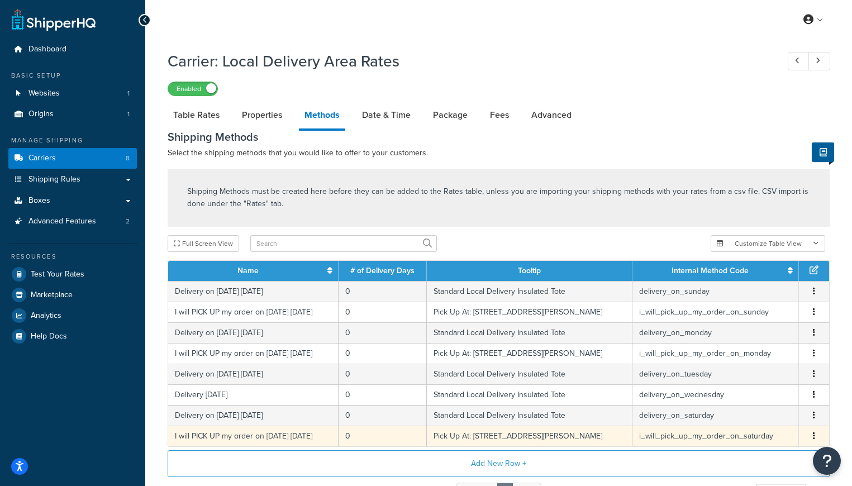
click at [815, 433] on icon "button" at bounding box center [814, 436] width 2 height 8
click at [736, 426] on div "Edit" at bounding box center [757, 426] width 79 height 23
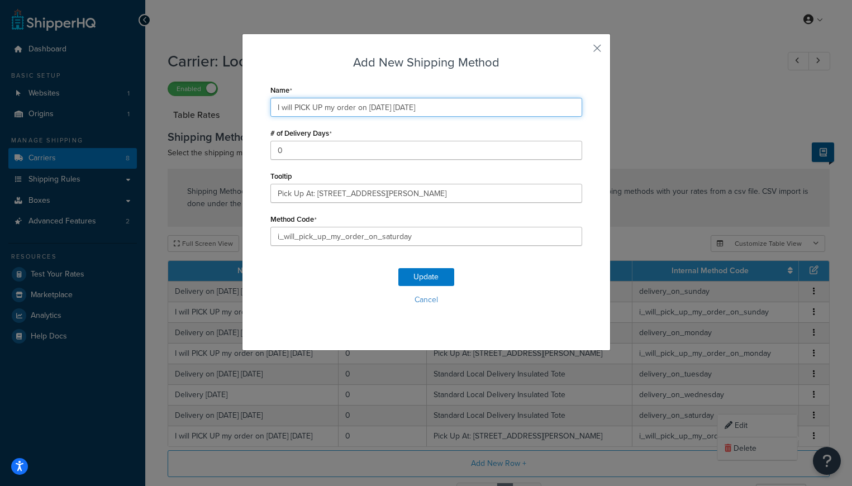
click at [376, 108] on input "I will PICK UP my order on 09/27/2025 Saturday" at bounding box center [426, 107] width 312 height 19
type input "I will PICK UP my order on 10/04/2025 Saturday"
click at [434, 274] on button "Update" at bounding box center [426, 277] width 56 height 18
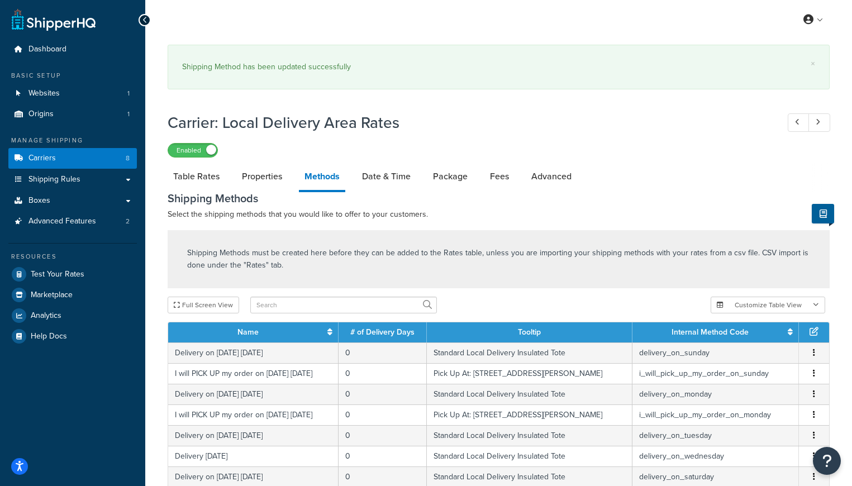
scroll to position [180, 0]
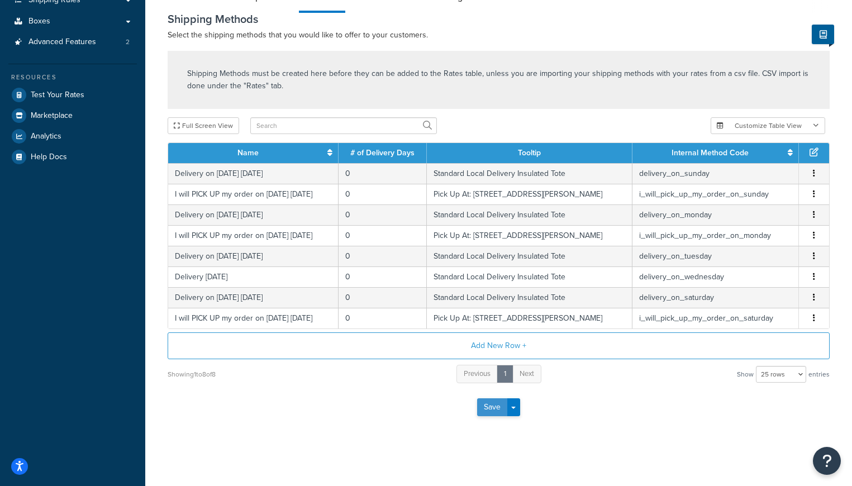
click at [490, 413] on button "Save" at bounding box center [492, 407] width 30 height 18
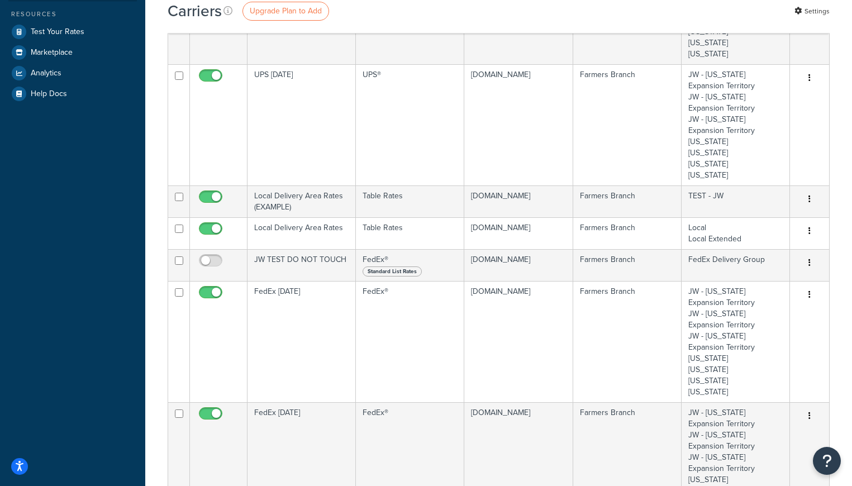
scroll to position [279, 0]
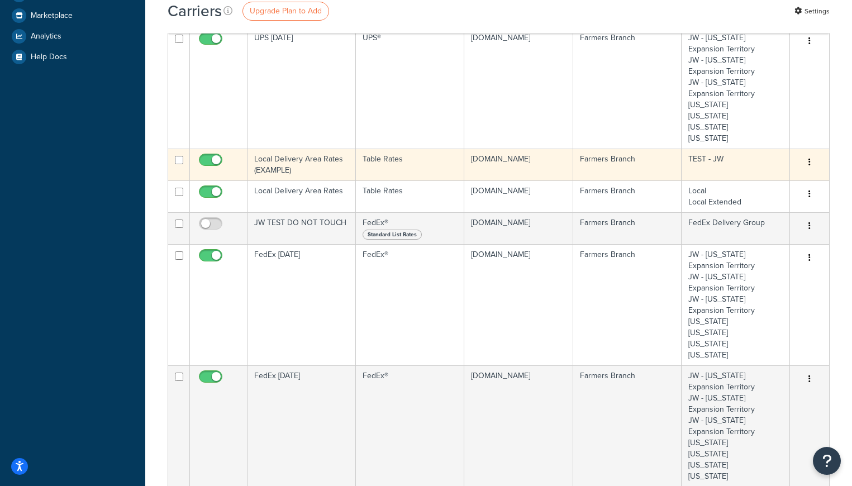
click at [809, 163] on icon "button" at bounding box center [810, 162] width 2 height 8
click at [749, 180] on link "Edit" at bounding box center [764, 185] width 88 height 23
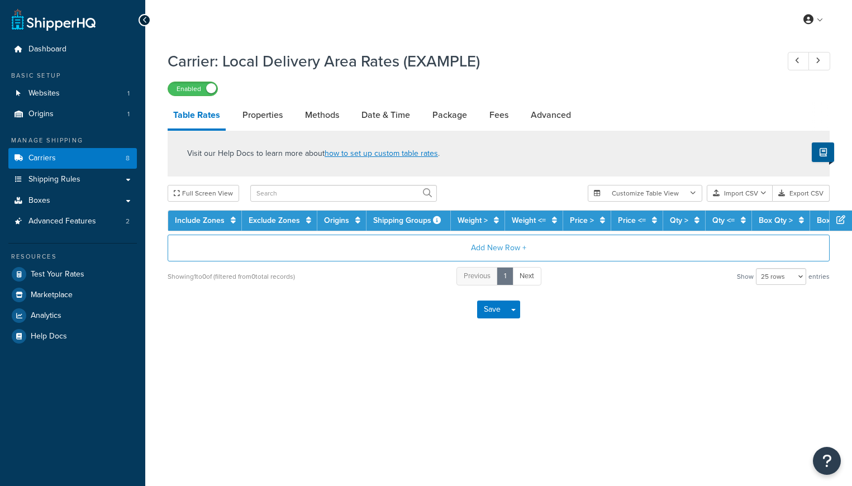
select select "25"
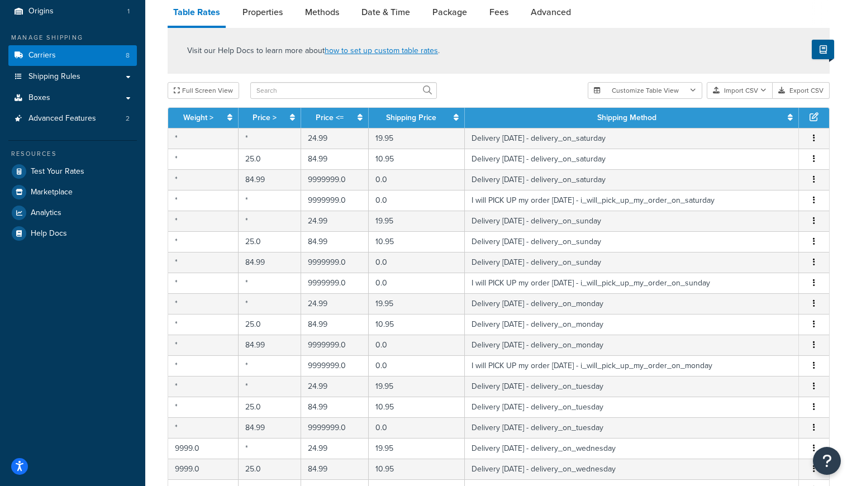
scroll to position [112, 0]
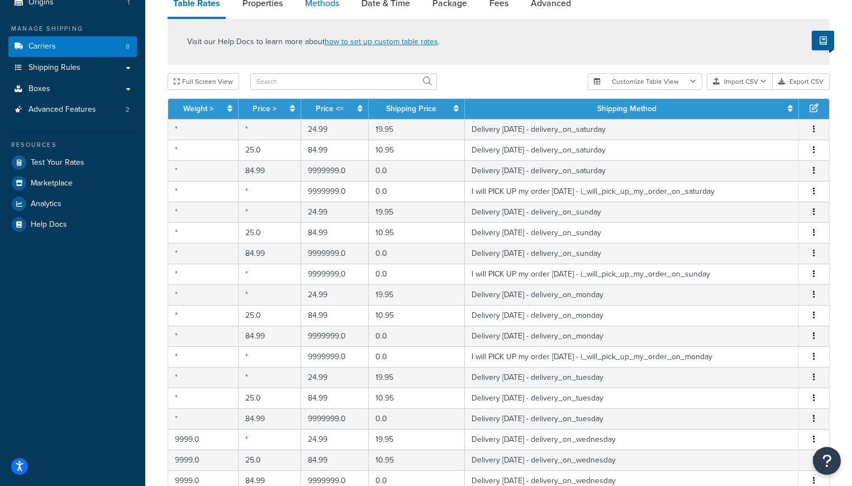
click at [318, 3] on link "Methods" at bounding box center [321, 3] width 45 height 27
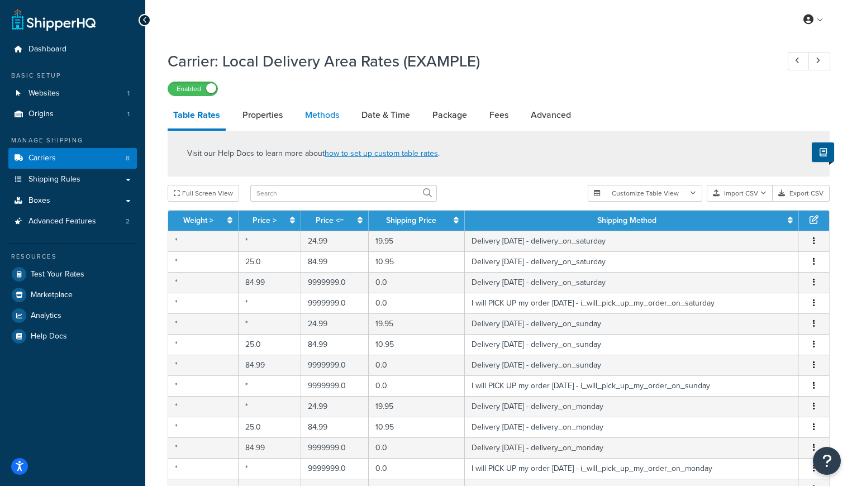
select select "25"
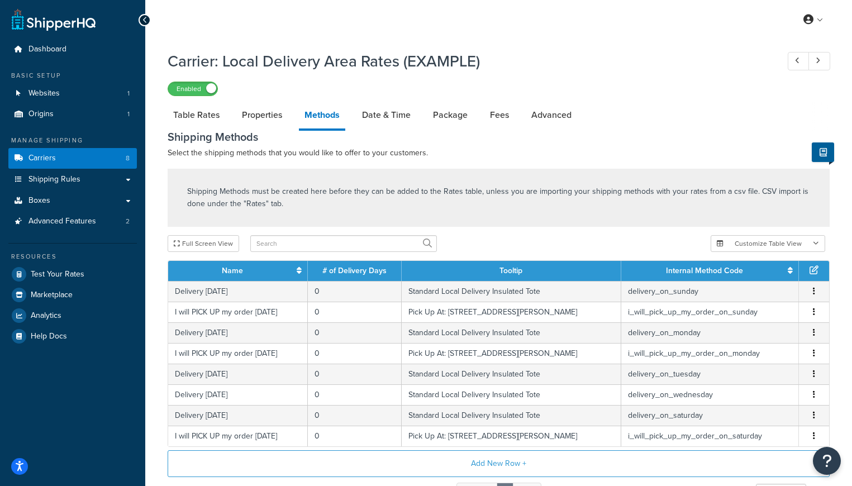
select select "25"
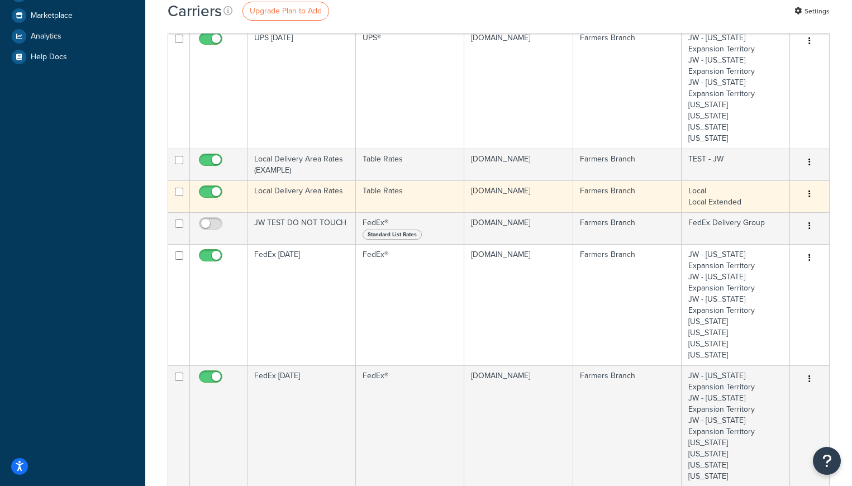
click at [809, 193] on icon "button" at bounding box center [810, 194] width 2 height 8
click at [772, 220] on link "Edit" at bounding box center [764, 217] width 88 height 23
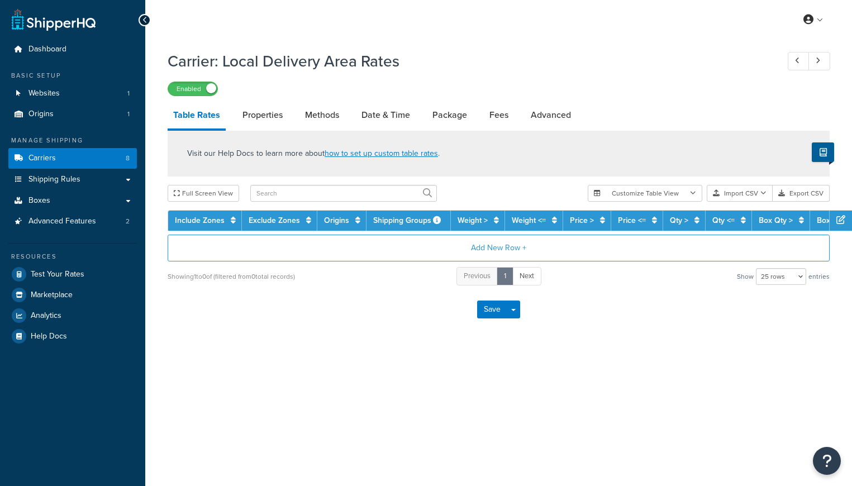
select select "25"
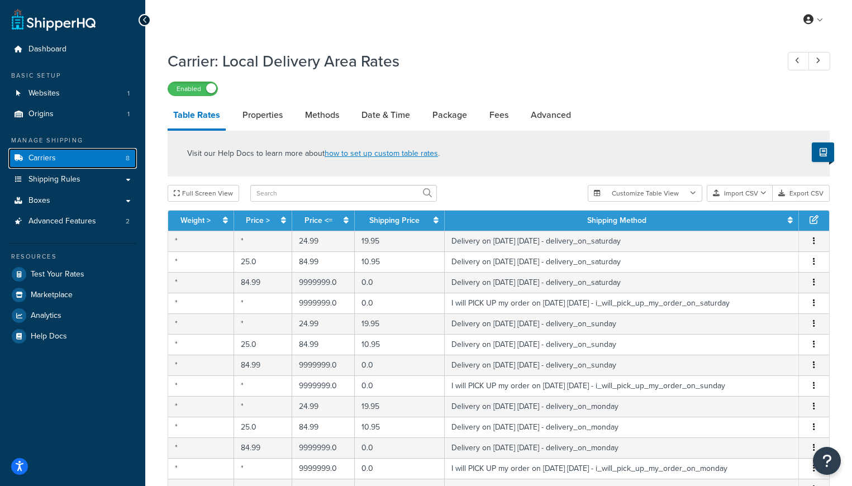
click at [88, 151] on link "Carriers 8" at bounding box center [72, 158] width 129 height 21
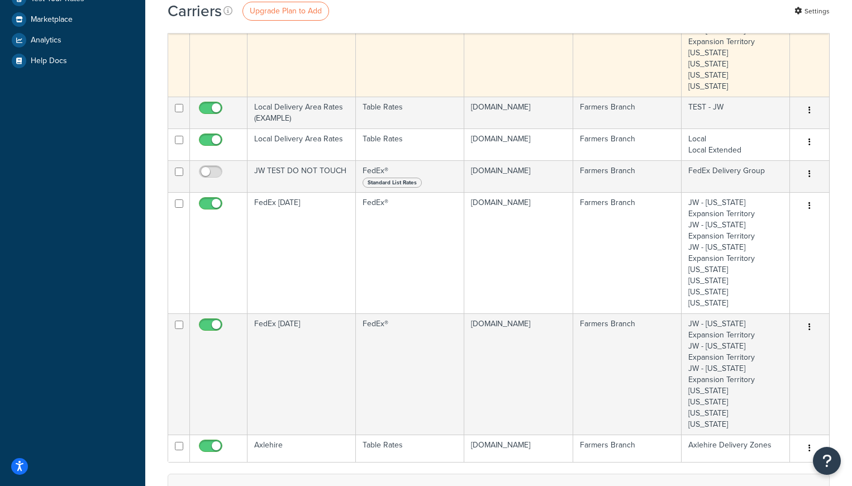
scroll to position [277, 0]
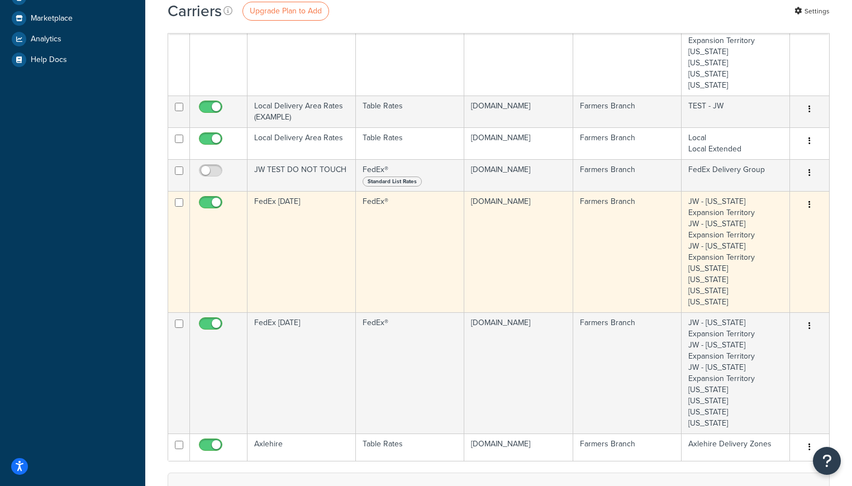
click at [812, 200] on button "button" at bounding box center [810, 205] width 16 height 18
click at [745, 226] on link "Edit" at bounding box center [764, 227] width 88 height 23
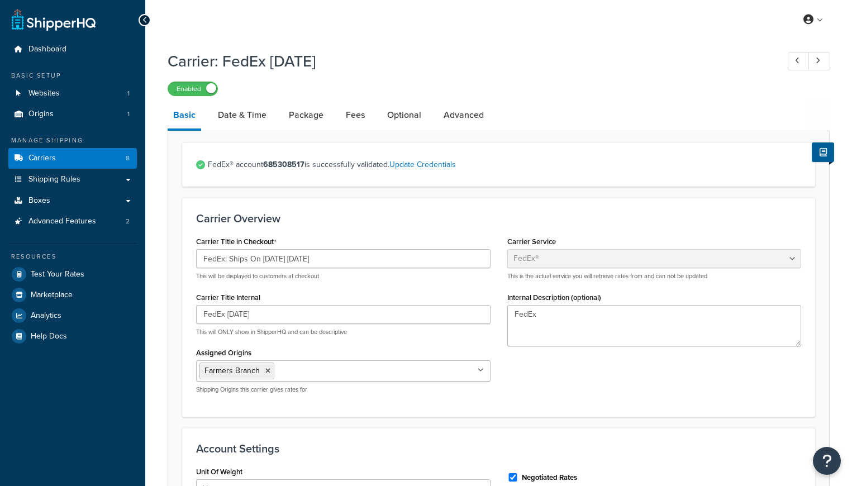
select select "fedEx"
select select "REGULAR_PICKUP"
select select "YOUR_PACKAGING"
click at [269, 261] on input "FedEx: Ships On 09/30/2025 Tuesday" at bounding box center [343, 258] width 294 height 19
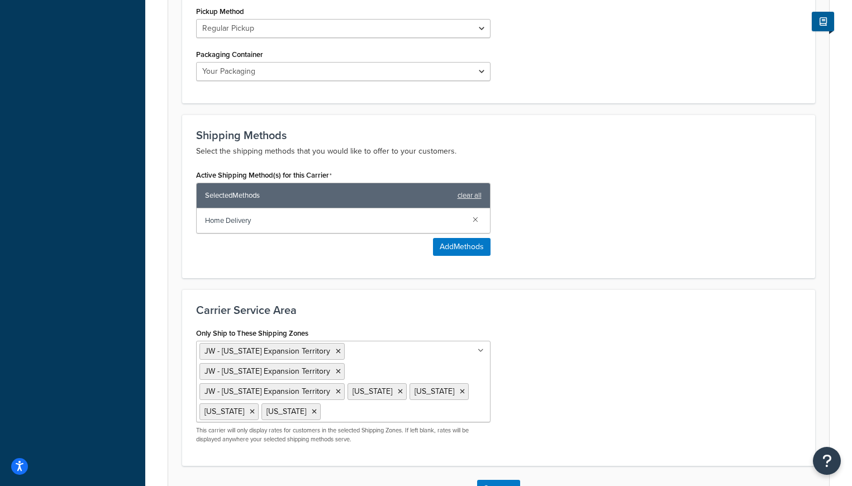
scroll to position [654, 0]
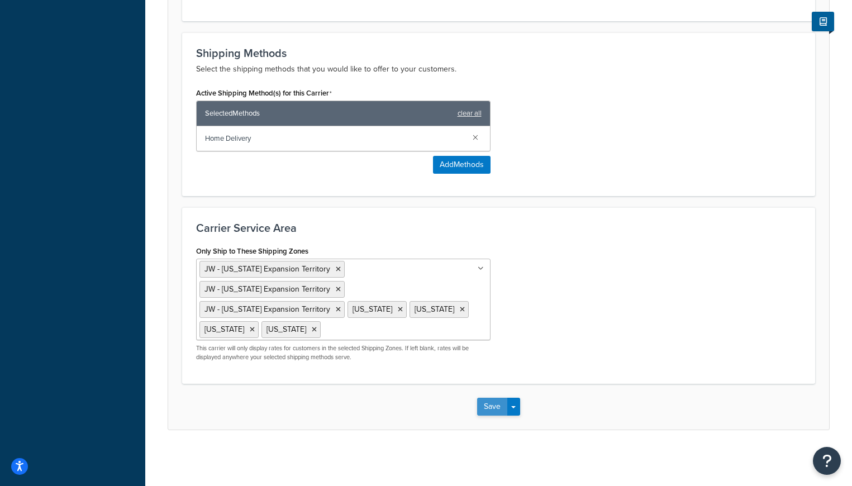
type input "FedEx: Ships On 10/07/2025 Tuesday"
click at [487, 412] on button "Save" at bounding box center [492, 407] width 30 height 18
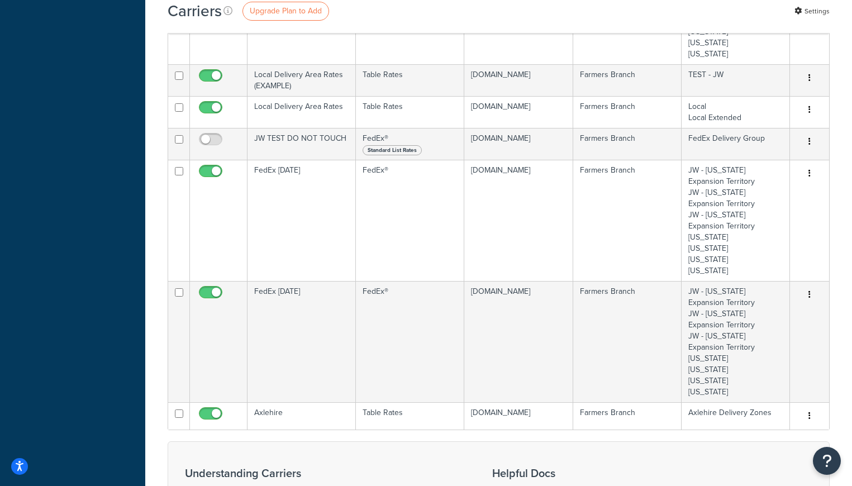
scroll to position [366, 0]
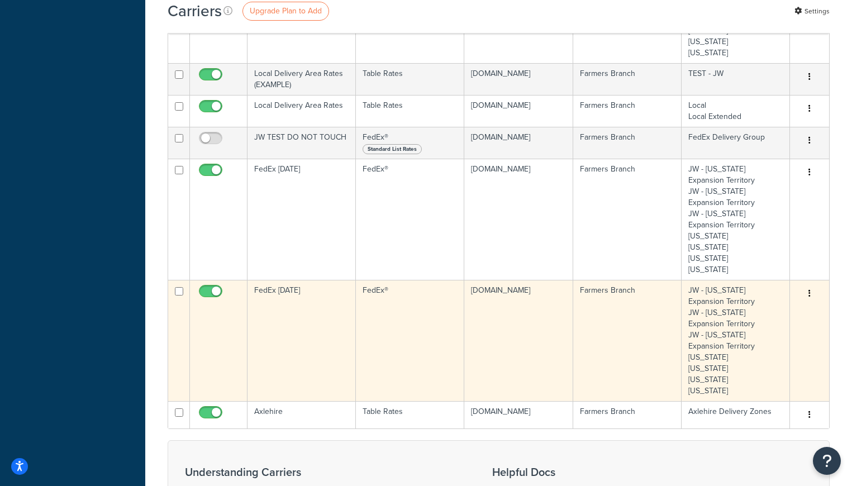
click at [810, 295] on icon "button" at bounding box center [810, 293] width 2 height 8
click at [746, 317] on link "Edit" at bounding box center [764, 316] width 88 height 23
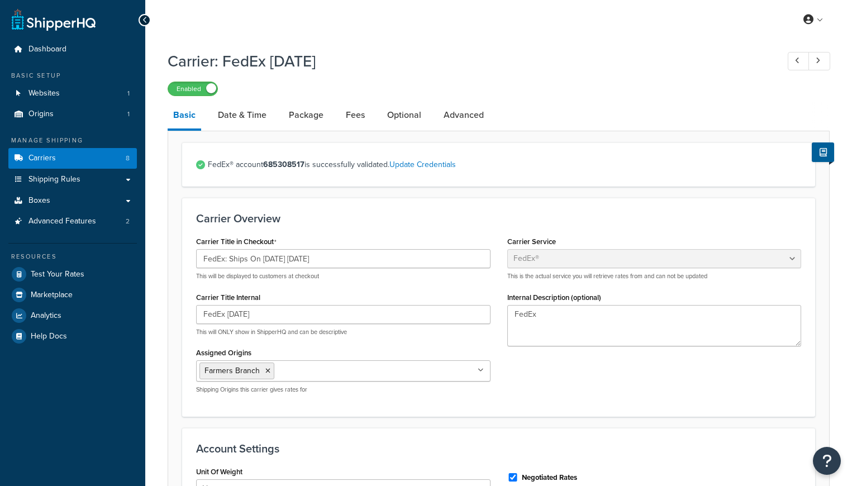
select select "fedEx"
select select "REGULAR_PICKUP"
select select "YOUR_PACKAGING"
click at [270, 260] on input "FedEx: Ships On [DATE] [DATE]" at bounding box center [343, 258] width 294 height 19
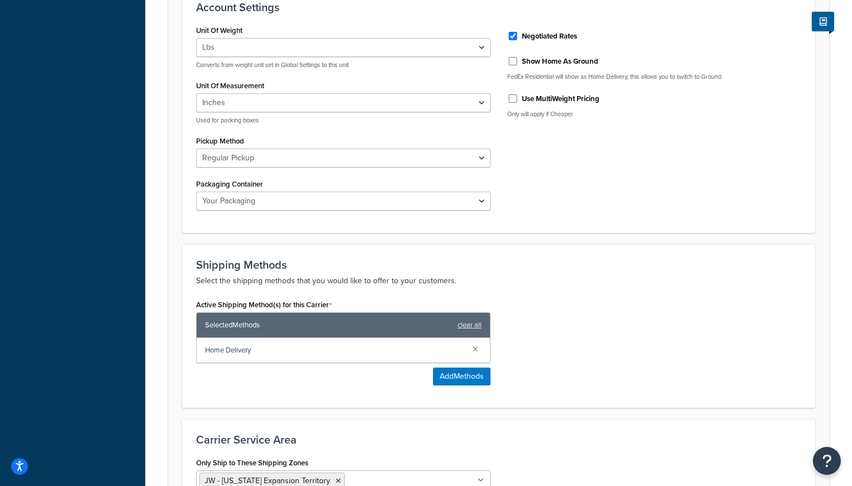
scroll to position [654, 0]
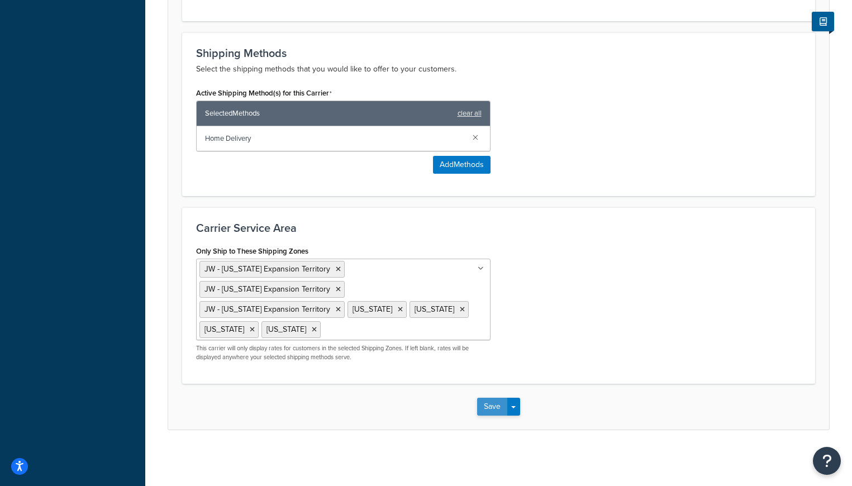
type input "FedEx: Ships On [DATE] [DATE]"
click at [488, 407] on button "Save" at bounding box center [492, 407] width 30 height 18
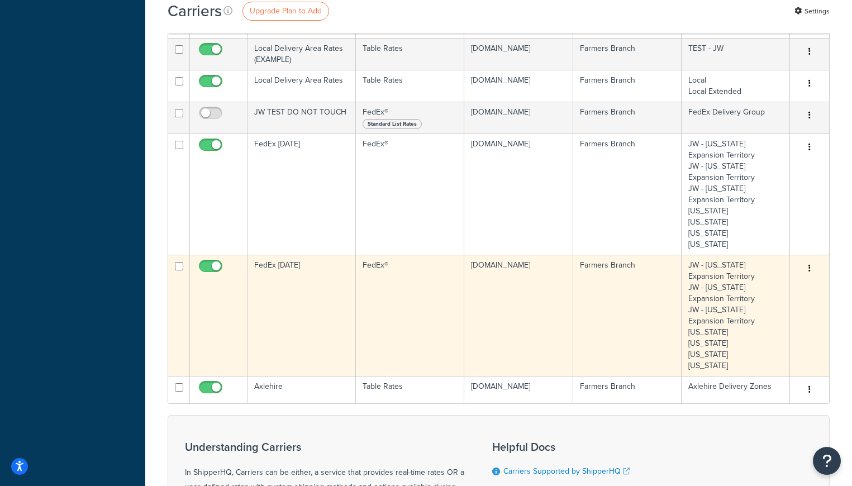
scroll to position [392, 0]
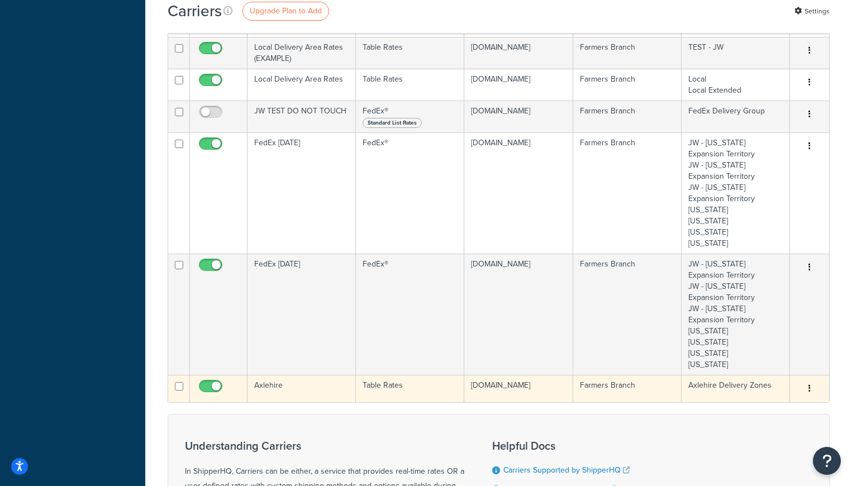
click at [809, 390] on icon "button" at bounding box center [810, 388] width 2 height 8
click at [748, 410] on link "Edit" at bounding box center [764, 411] width 88 height 23
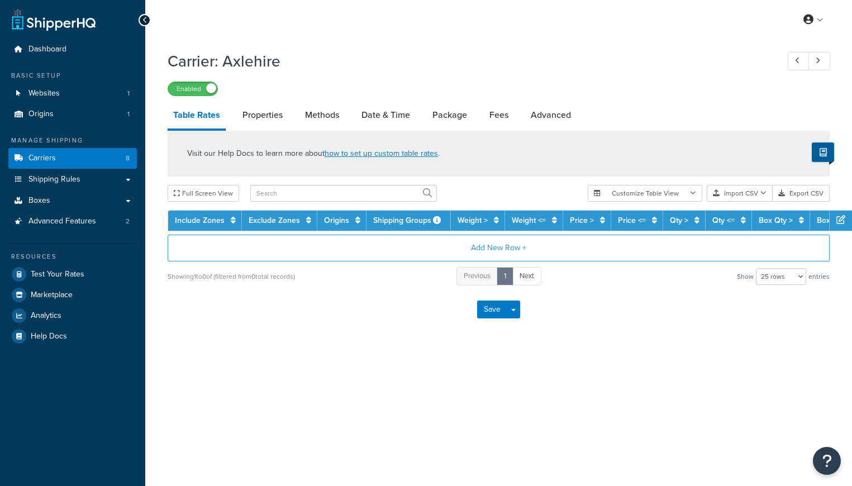
select select "25"
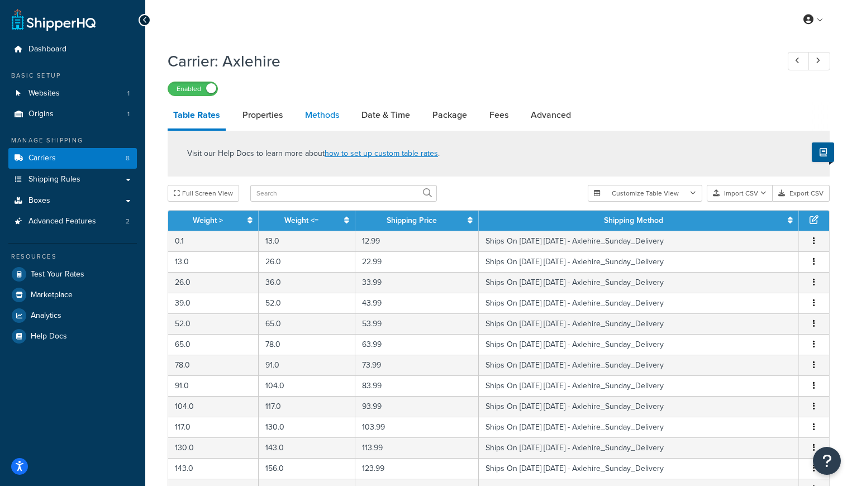
click at [317, 119] on link "Methods" at bounding box center [321, 115] width 45 height 27
select select "25"
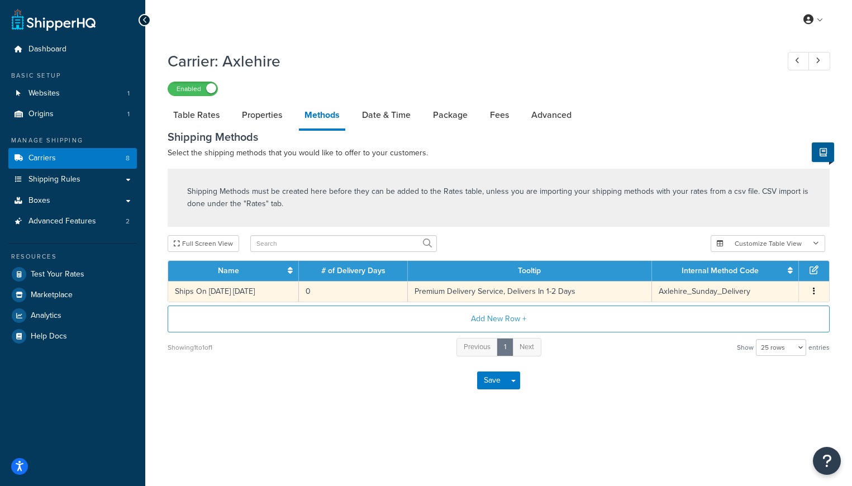
click at [816, 293] on button "button" at bounding box center [814, 292] width 9 height 12
click at [748, 279] on div "Edit" at bounding box center [757, 281] width 79 height 23
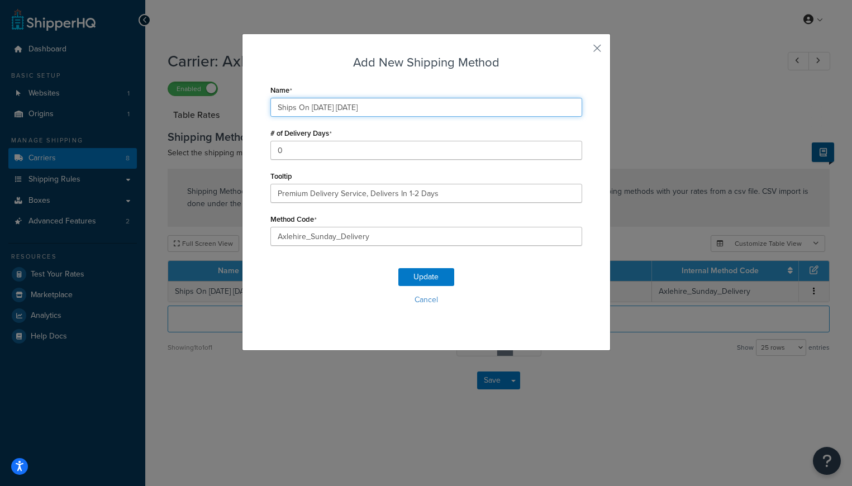
click at [318, 109] on input "Ships On [DATE] [DATE]" at bounding box center [426, 107] width 312 height 19
type input "Ships On [DATE] [DATE]"
click at [416, 277] on button "Update" at bounding box center [426, 277] width 56 height 18
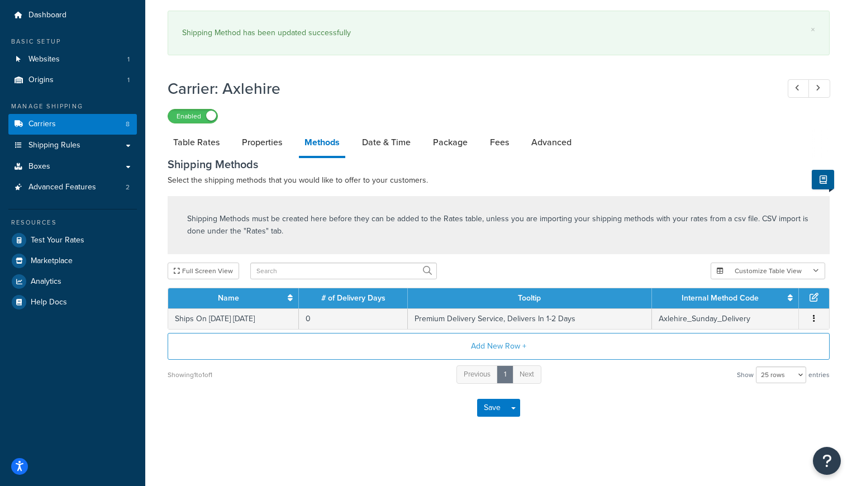
scroll to position [35, 0]
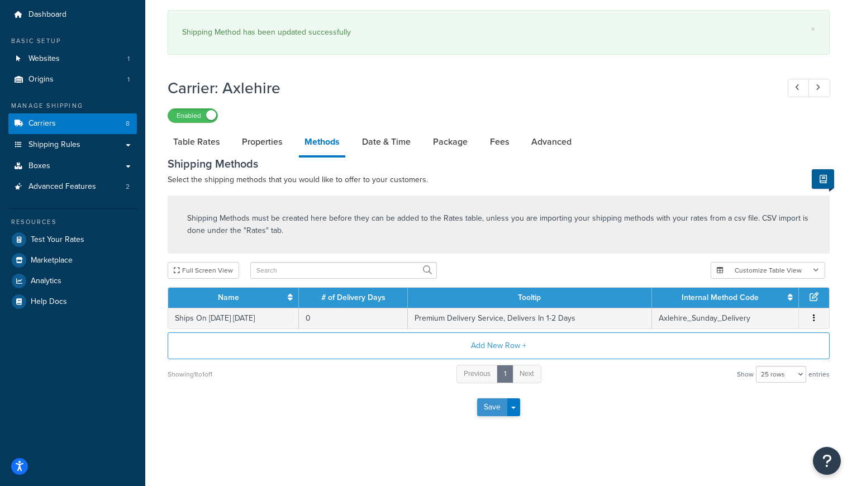
click at [492, 407] on button "Save" at bounding box center [492, 407] width 30 height 18
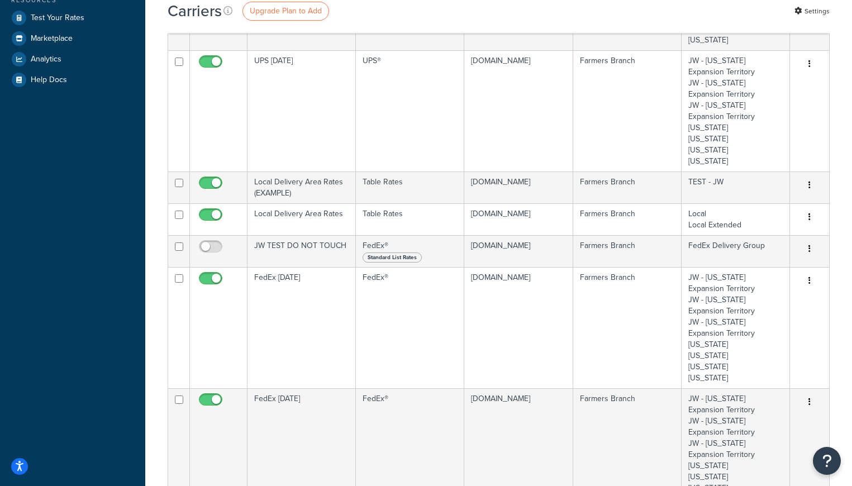
scroll to position [269, 0]
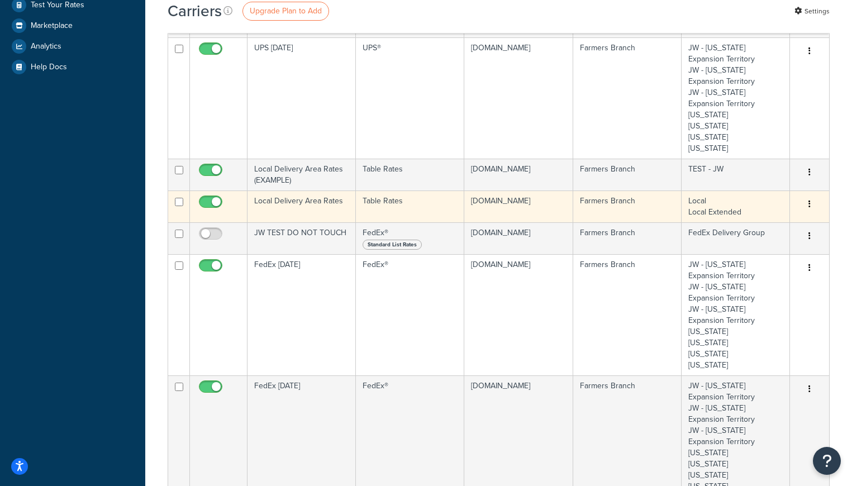
click at [810, 200] on icon "button" at bounding box center [810, 204] width 2 height 8
click at [748, 224] on link "Edit" at bounding box center [764, 227] width 88 height 23
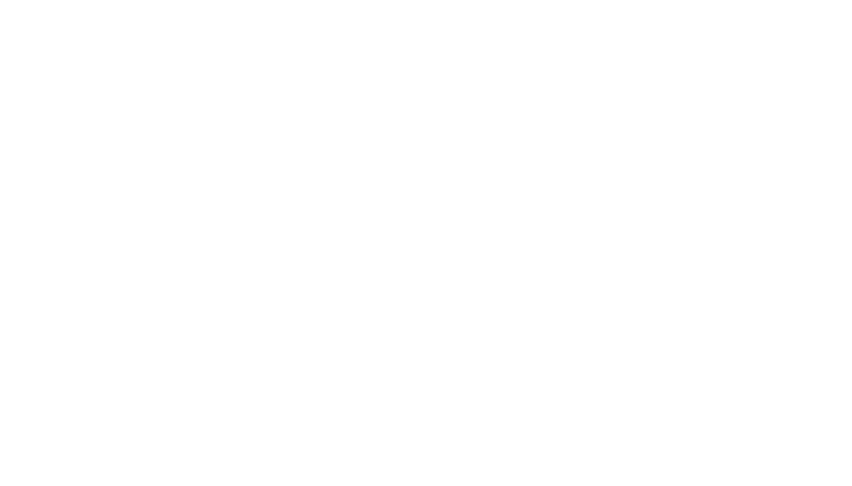
select select "25"
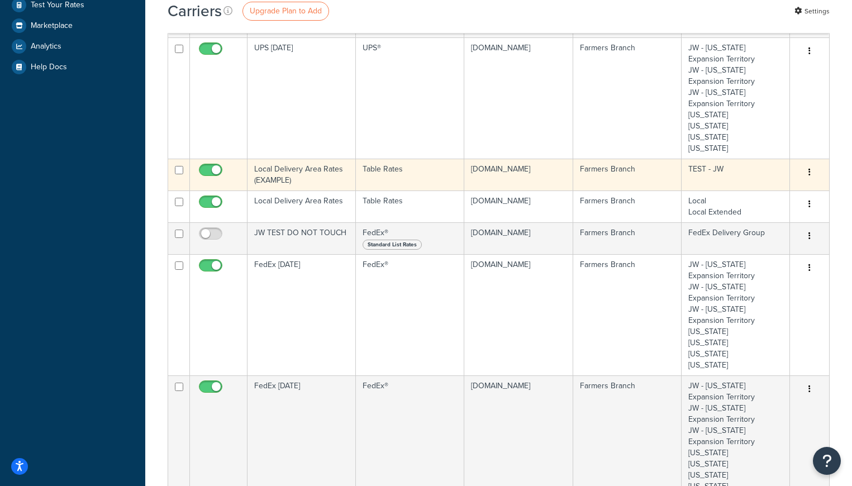
click at [811, 171] on button "button" at bounding box center [810, 173] width 16 height 18
click at [746, 196] on link "Edit" at bounding box center [764, 195] width 88 height 23
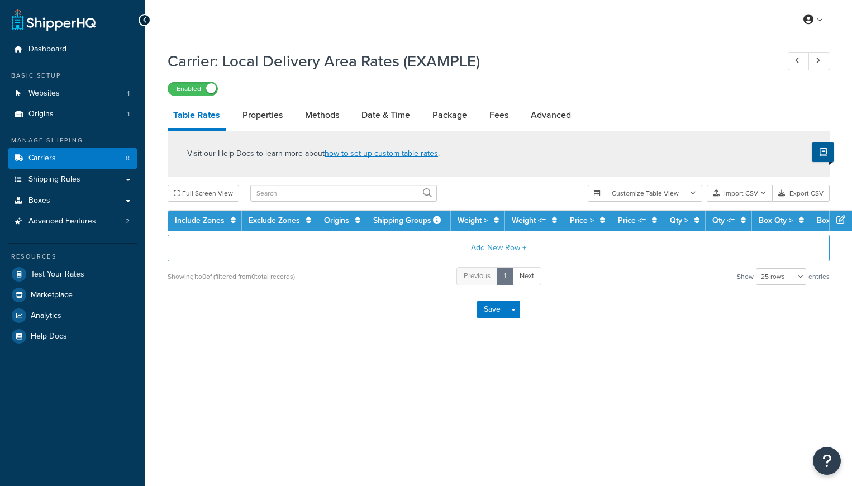
select select "25"
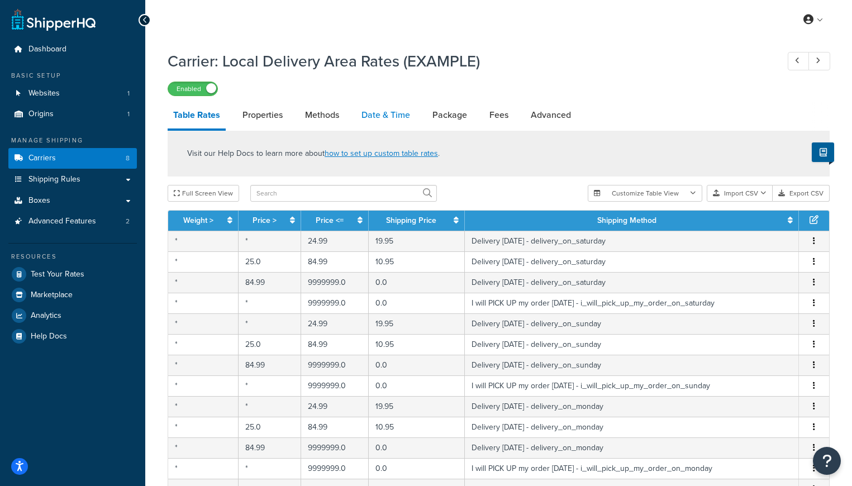
click at [394, 115] on link "Date & Time" at bounding box center [386, 115] width 60 height 27
select select "yMd"
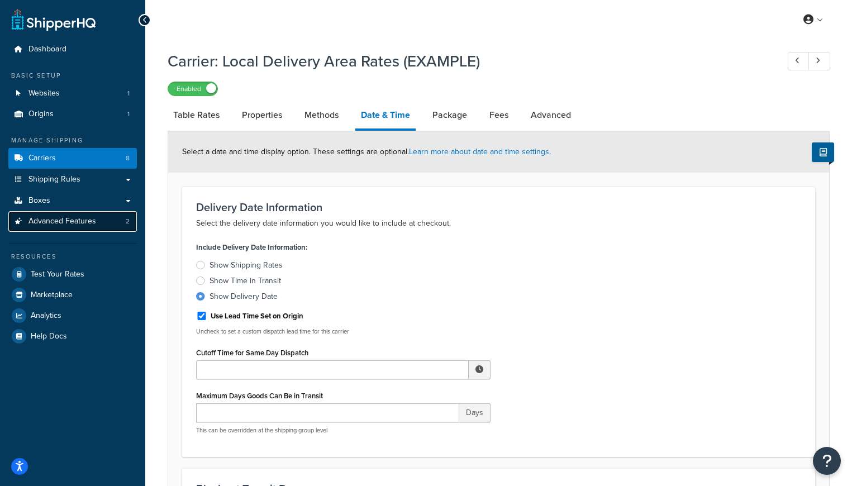
click at [55, 226] on span "Advanced Features" at bounding box center [62, 221] width 68 height 9
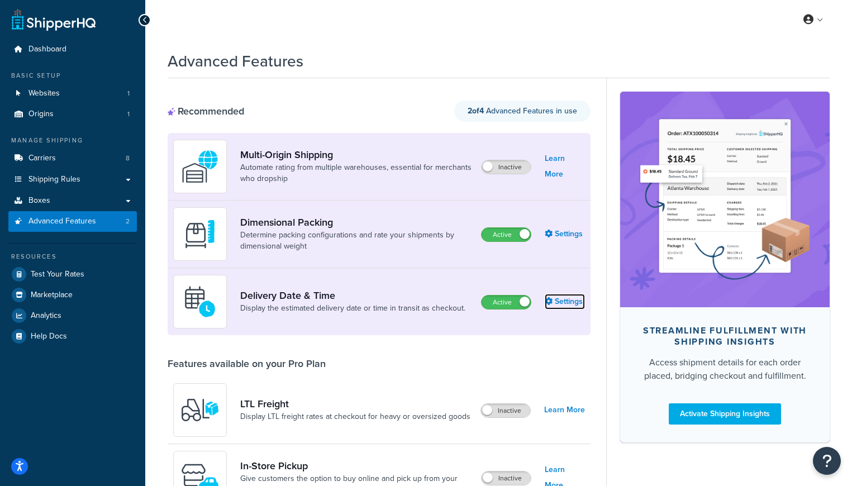
click at [570, 300] on link "Settings" at bounding box center [565, 302] width 40 height 16
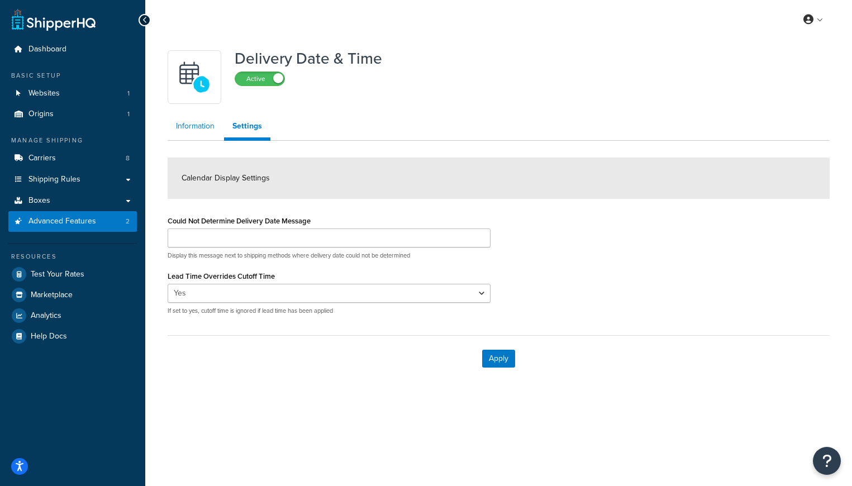
click at [188, 128] on link "Information" at bounding box center [195, 126] width 55 height 22
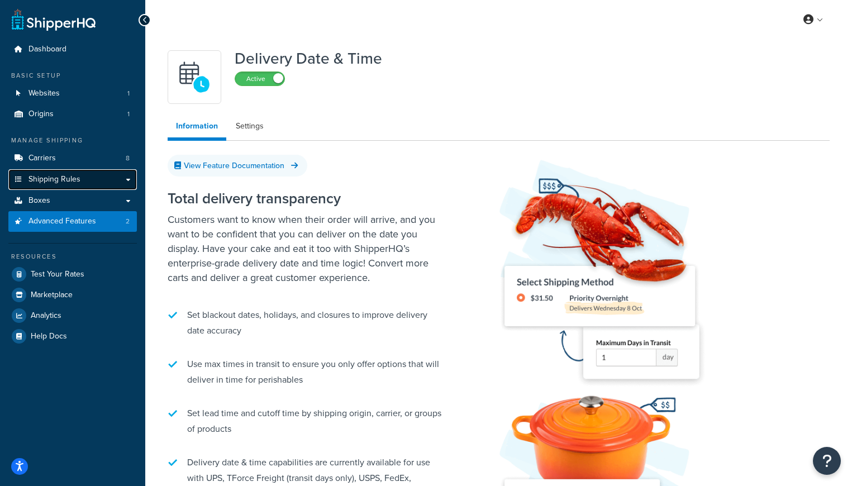
click at [50, 178] on span "Shipping Rules" at bounding box center [54, 179] width 52 height 9
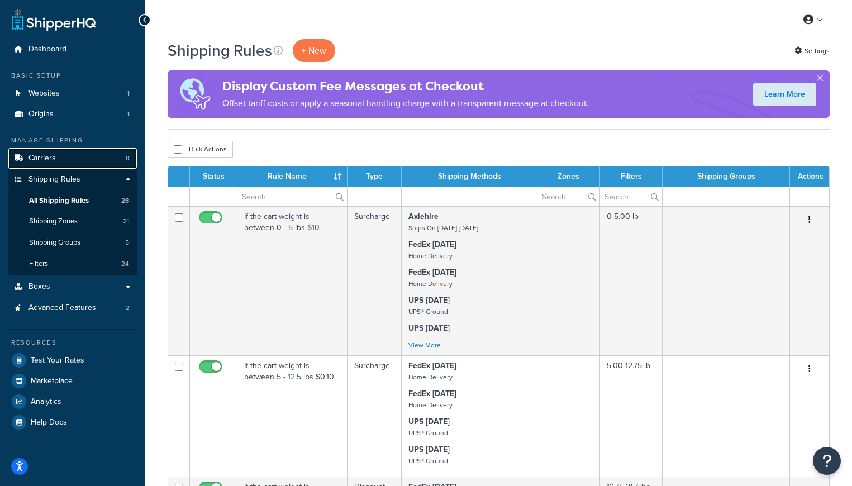
click at [44, 158] on span "Carriers" at bounding box center [41, 158] width 27 height 9
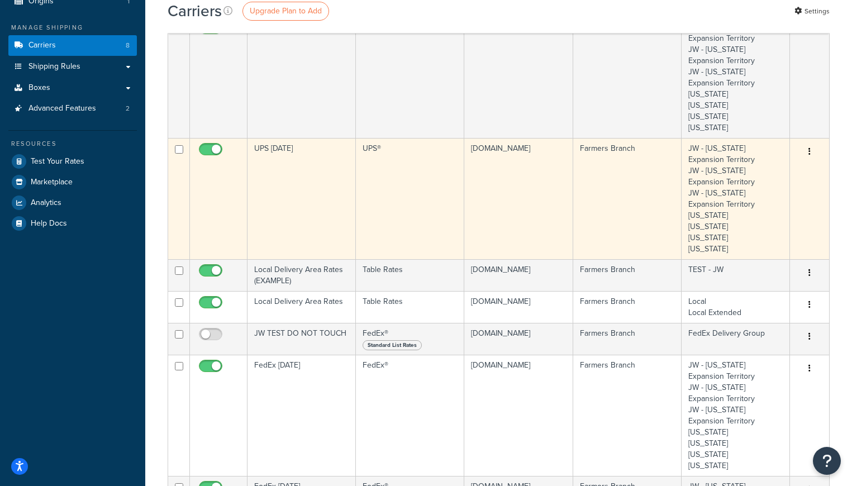
scroll to position [116, 0]
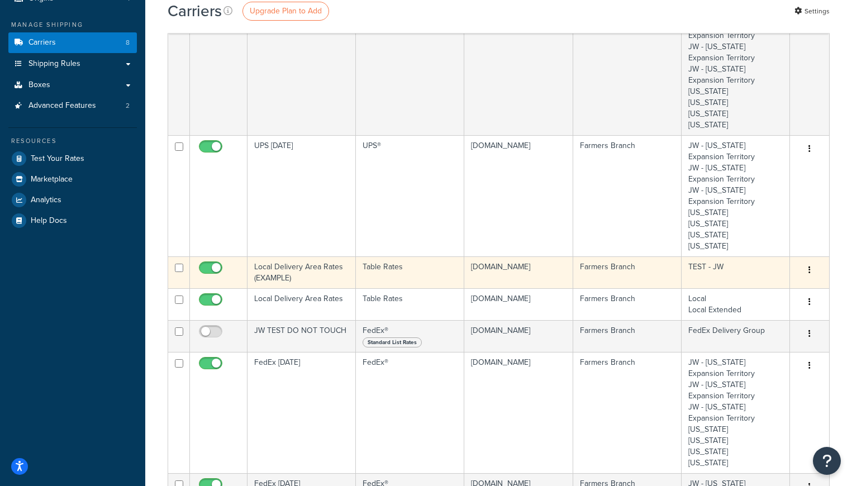
click at [812, 264] on button "button" at bounding box center [810, 270] width 16 height 18
click at [741, 291] on link "Edit" at bounding box center [764, 293] width 88 height 23
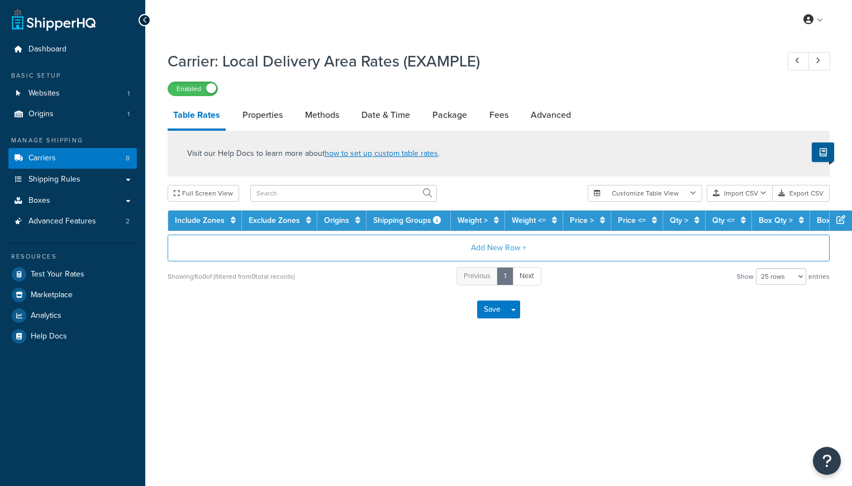
select select "25"
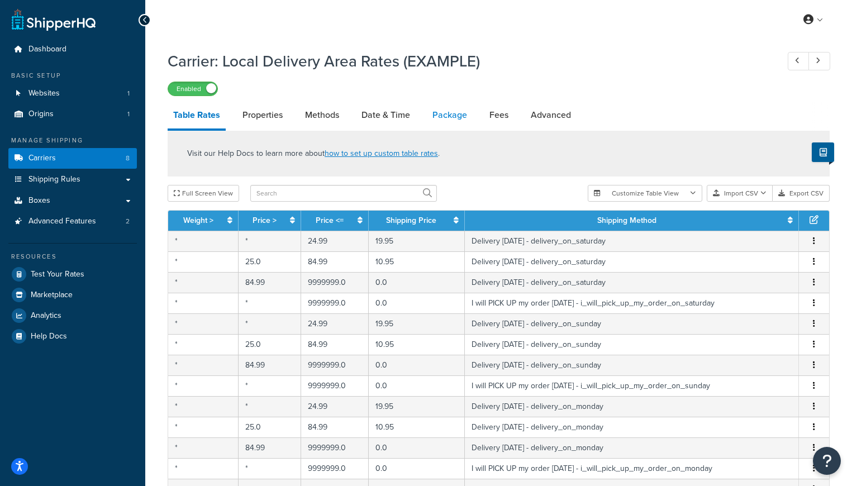
click at [449, 114] on link "Package" at bounding box center [450, 115] width 46 height 27
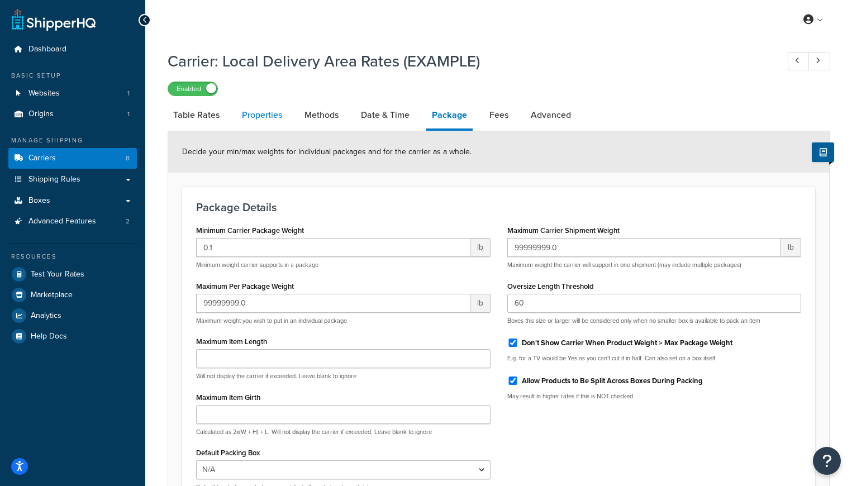
click at [251, 116] on link "Properties" at bounding box center [261, 115] width 51 height 27
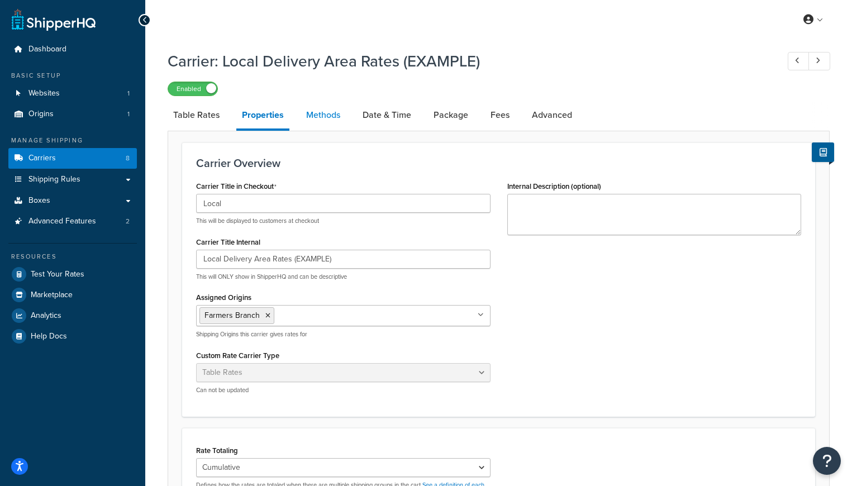
click at [317, 112] on link "Methods" at bounding box center [323, 115] width 45 height 27
select select "25"
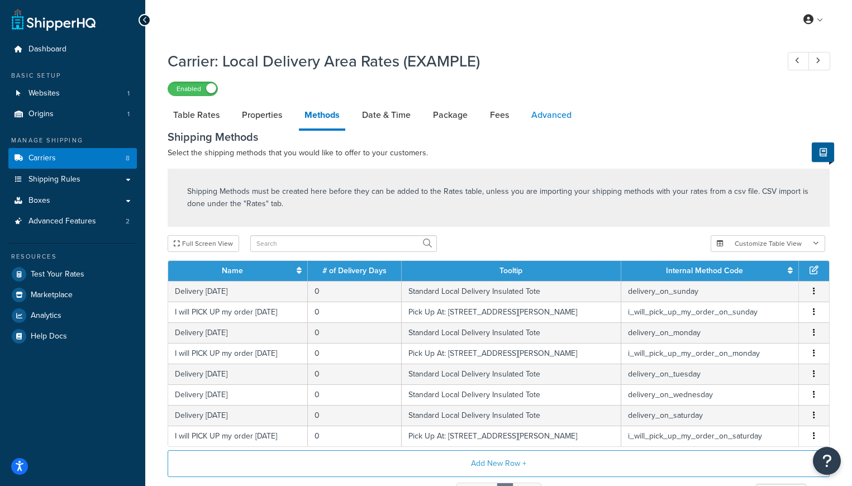
click at [547, 120] on link "Advanced" at bounding box center [551, 115] width 51 height 27
select select "false"
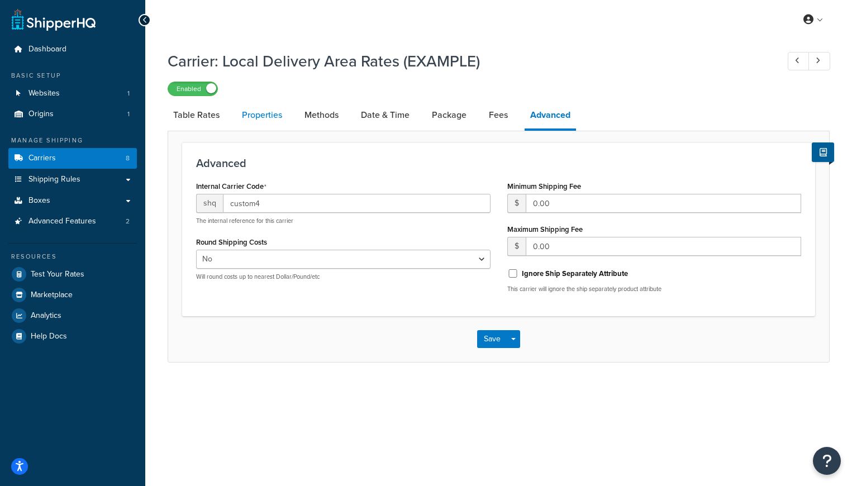
click at [253, 110] on link "Properties" at bounding box center [261, 115] width 51 height 27
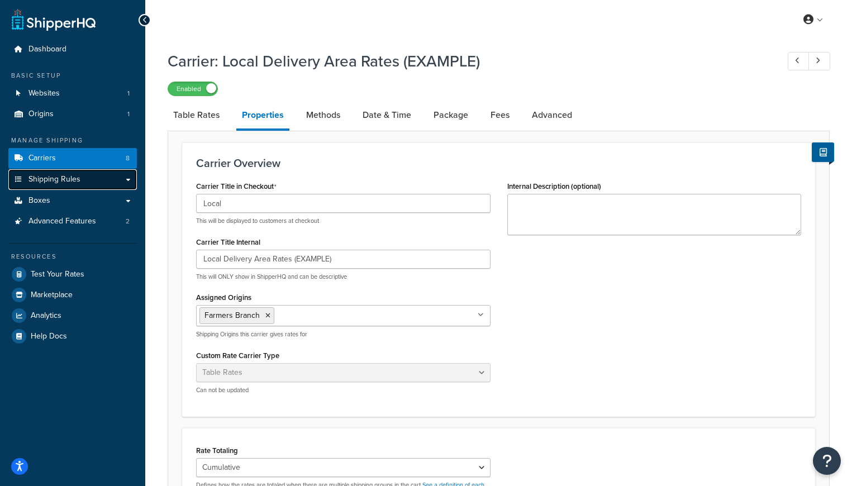
click at [49, 177] on span "Shipping Rules" at bounding box center [54, 179] width 52 height 9
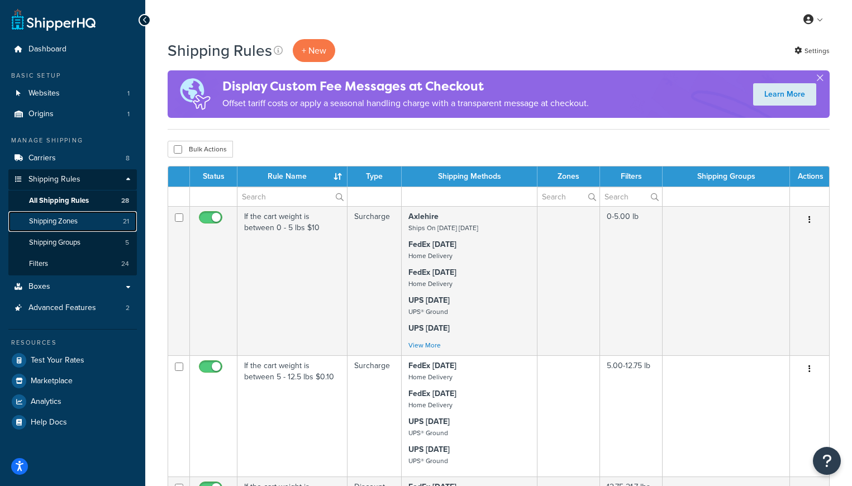
click at [25, 219] on link "Shipping Zones 21" at bounding box center [72, 221] width 129 height 21
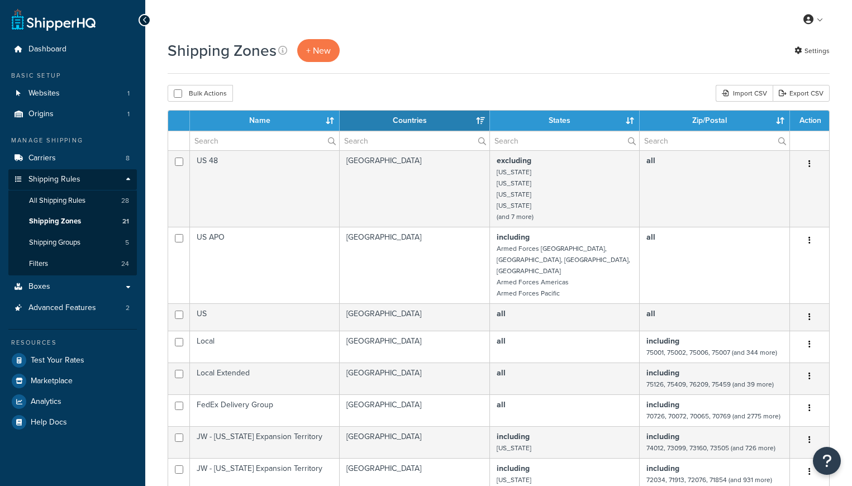
select select "15"
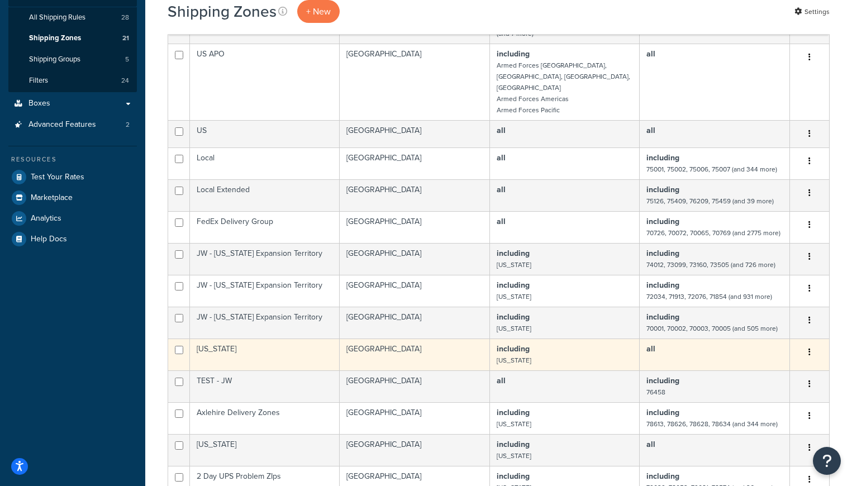
scroll to position [198, 0]
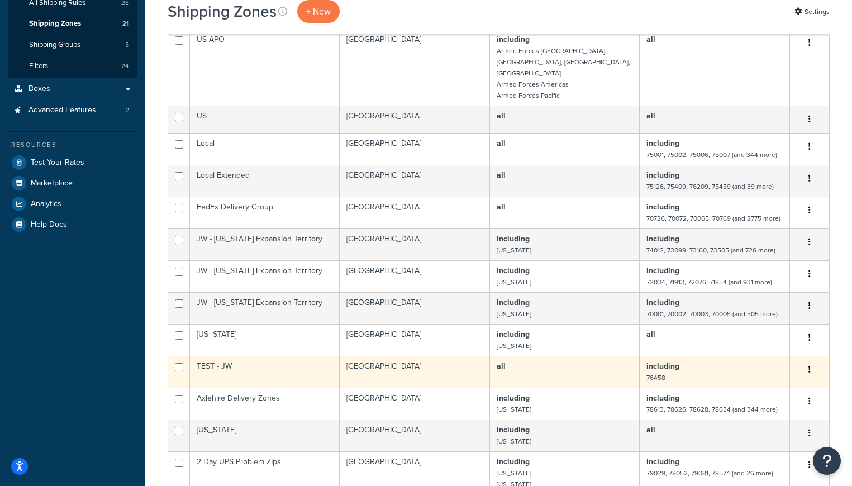
click at [810, 365] on icon "button" at bounding box center [810, 369] width 2 height 8
click at [751, 378] on link "Edit" at bounding box center [764, 381] width 88 height 23
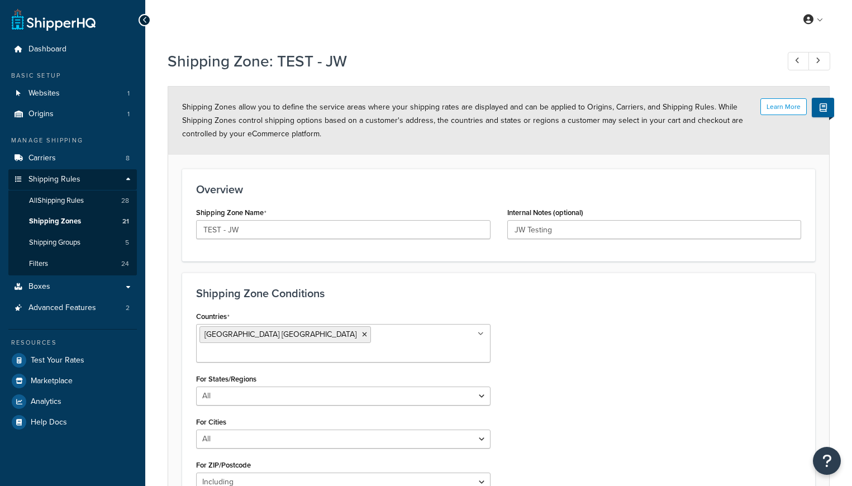
select select "including"
click at [60, 202] on span "All Shipping Rules" at bounding box center [56, 200] width 55 height 9
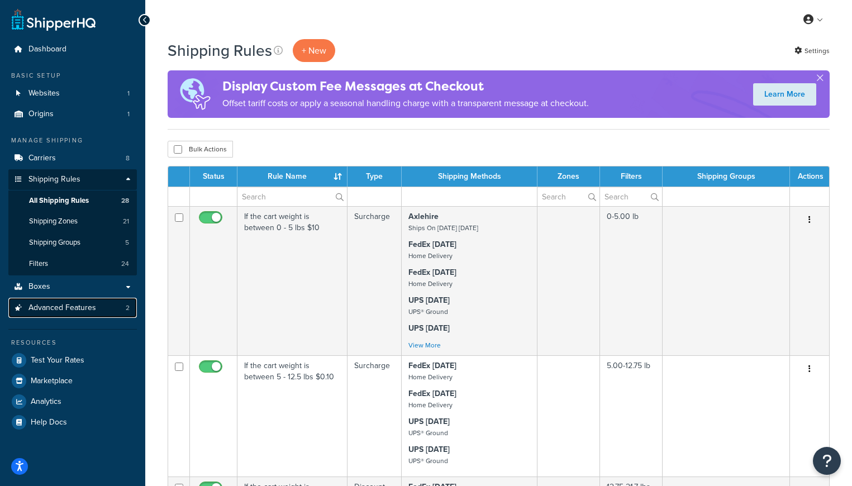
click at [57, 306] on span "Advanced Features" at bounding box center [62, 307] width 68 height 9
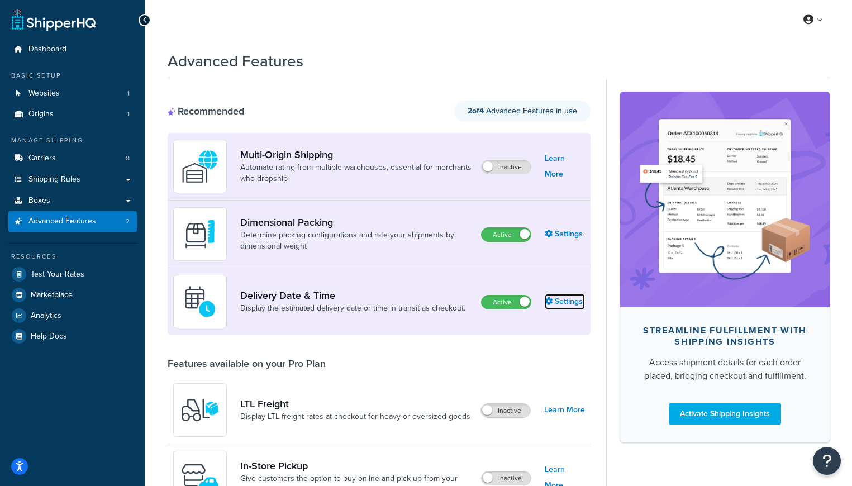
click at [561, 302] on link "Settings" at bounding box center [565, 302] width 40 height 16
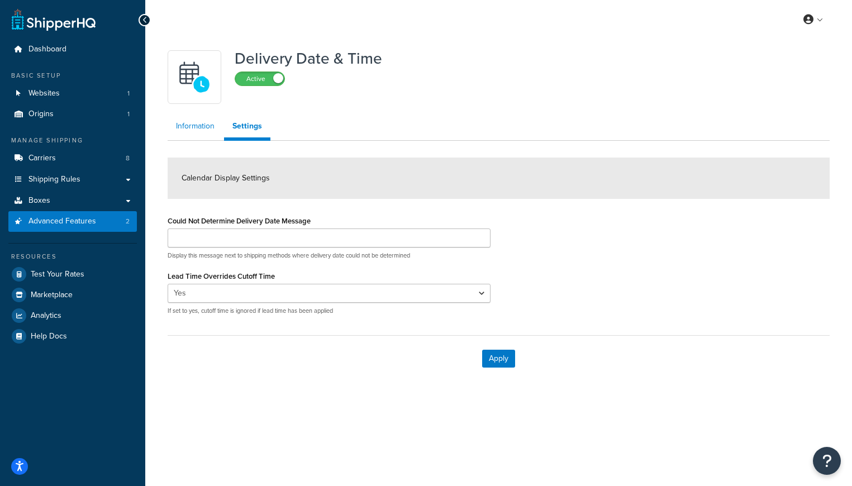
click at [188, 127] on link "Information" at bounding box center [195, 126] width 55 height 22
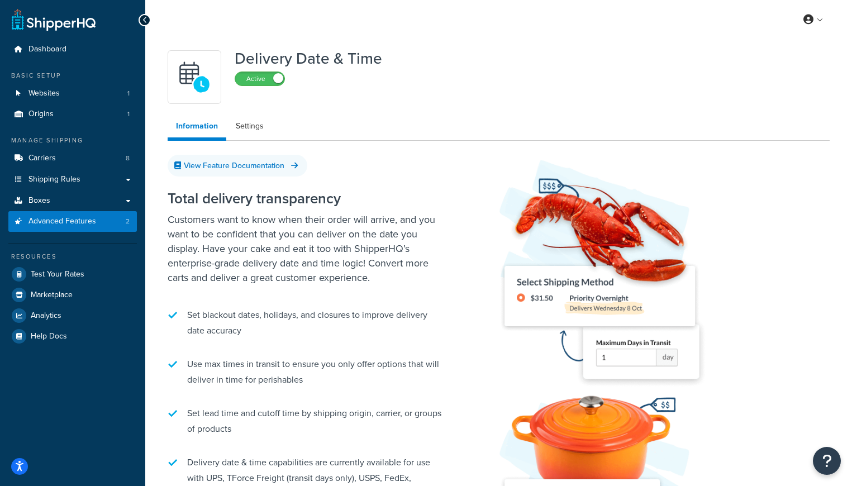
click at [192, 80] on img at bounding box center [194, 77] width 39 height 39
click at [45, 157] on span "Carriers" at bounding box center [41, 158] width 27 height 9
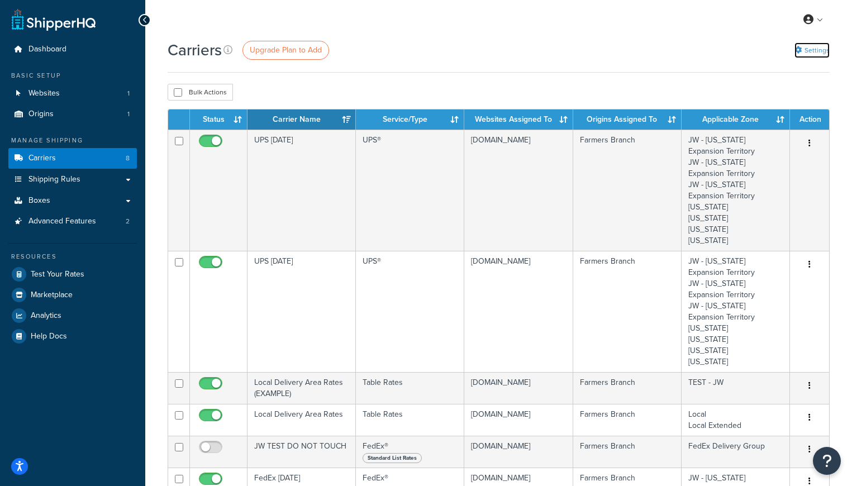
click at [819, 51] on link "Settings" at bounding box center [812, 50] width 35 height 16
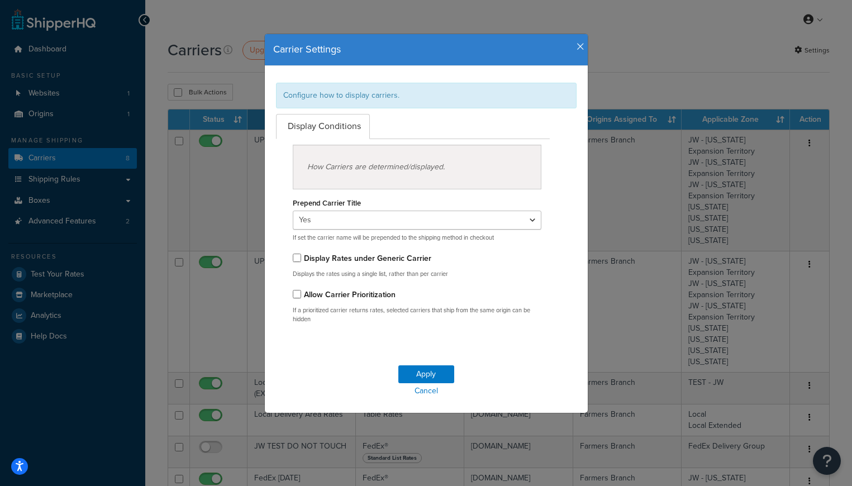
click at [579, 45] on icon "button" at bounding box center [581, 47] width 8 height 10
